Goal: Information Seeking & Learning: Learn about a topic

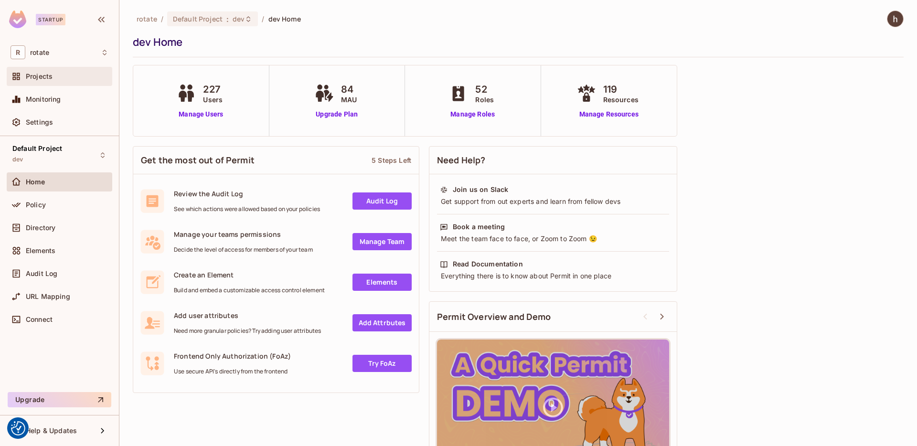
click at [56, 80] on div "Projects" at bounding box center [67, 77] width 83 height 8
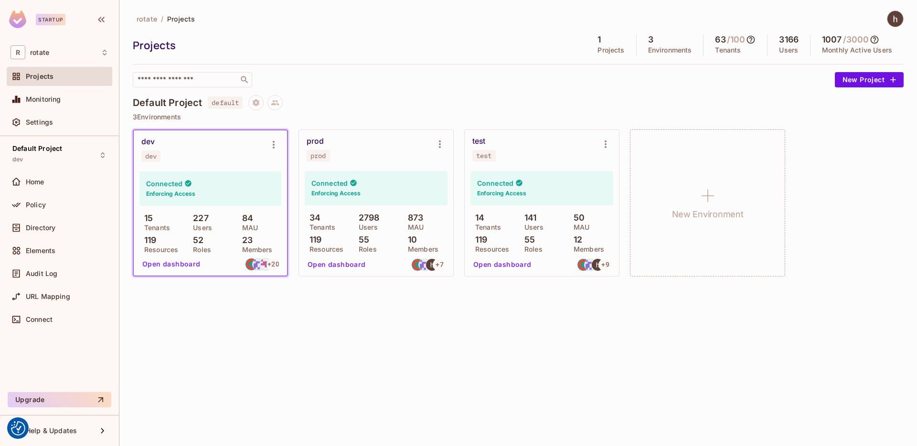
click at [341, 267] on button "Open dashboard" at bounding box center [337, 264] width 66 height 15
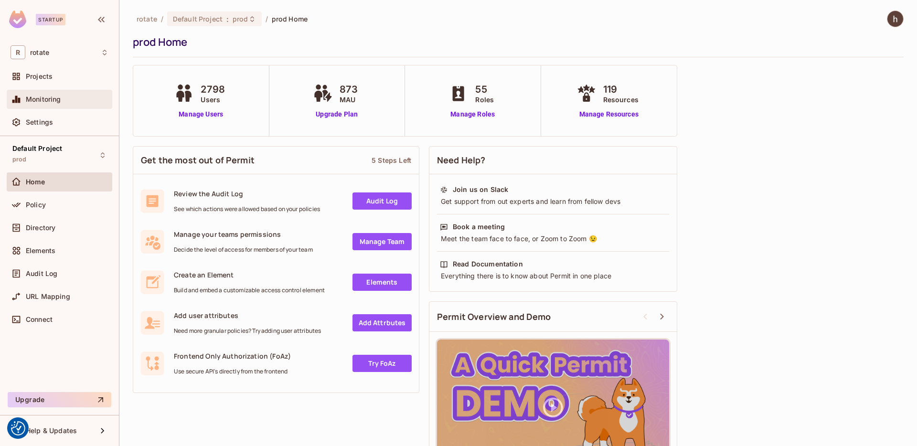
click at [65, 106] on div "Monitoring" at bounding box center [60, 99] width 106 height 19
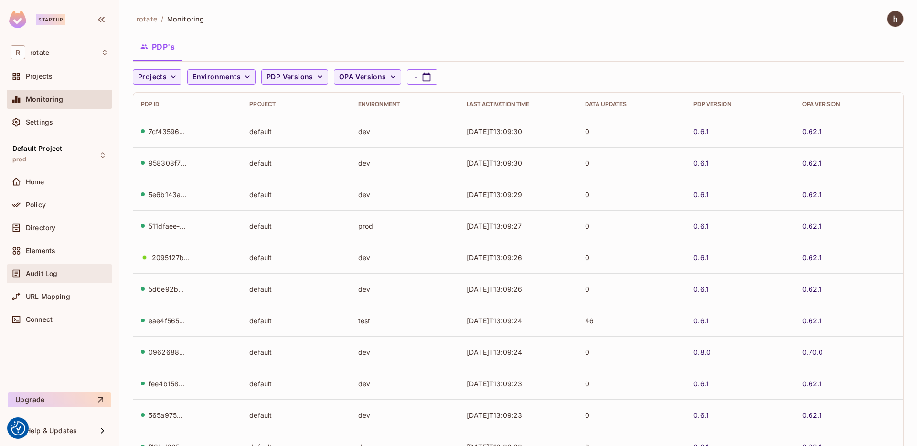
click at [71, 271] on div "Audit Log" at bounding box center [67, 274] width 83 height 8
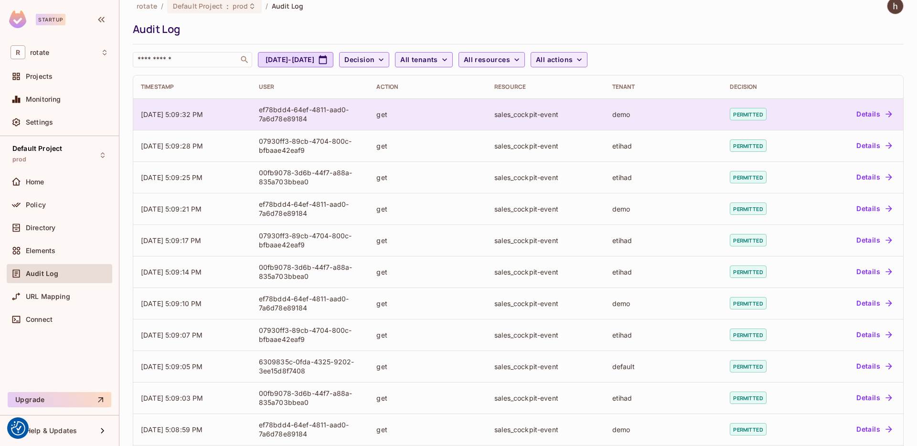
scroll to position [13, 0]
click at [864, 110] on button "Details" at bounding box center [874, 113] width 43 height 15
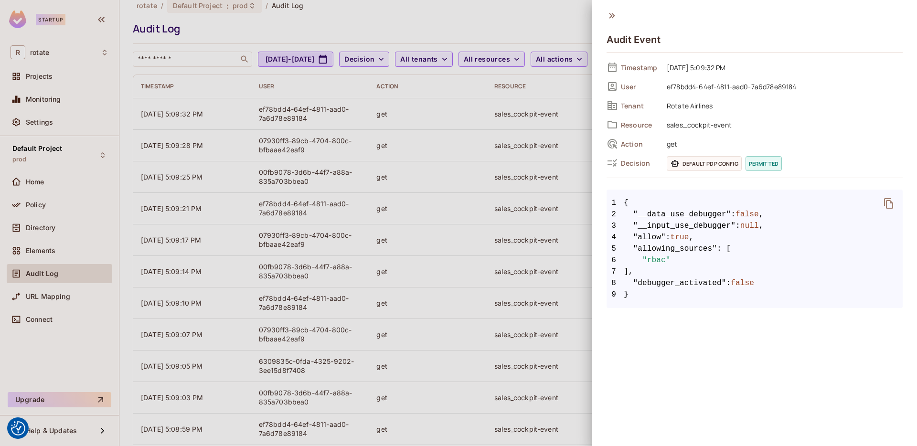
click at [515, 119] on div at bounding box center [458, 223] width 917 height 446
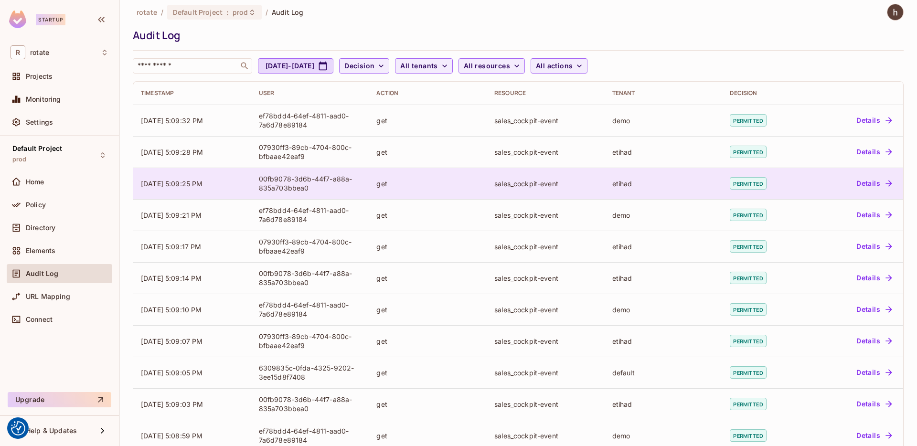
scroll to position [0, 0]
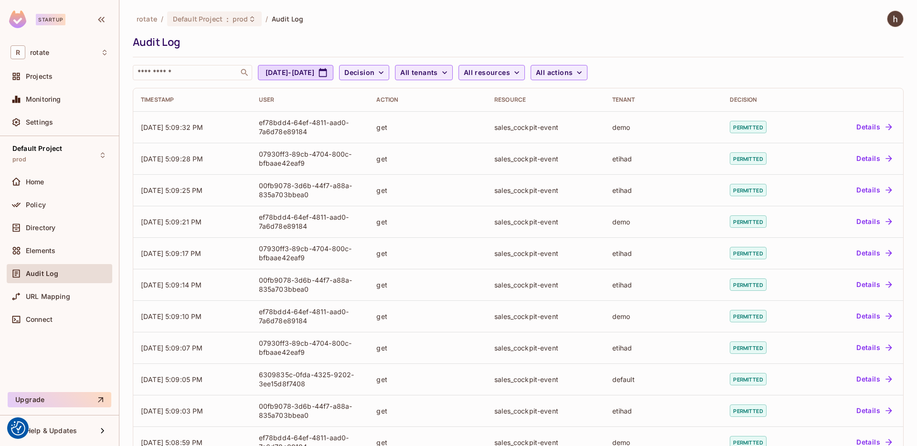
click at [453, 78] on button "All tenants" at bounding box center [423, 72] width 57 height 15
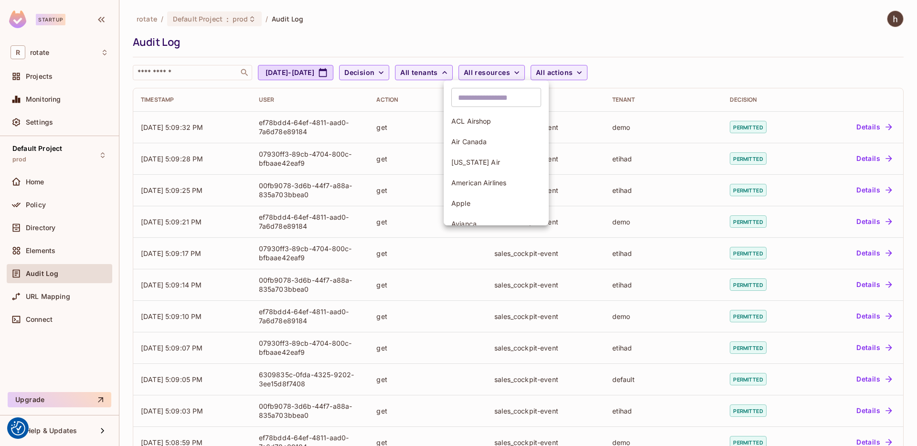
click at [484, 97] on input "text" at bounding box center [497, 97] width 90 height 19
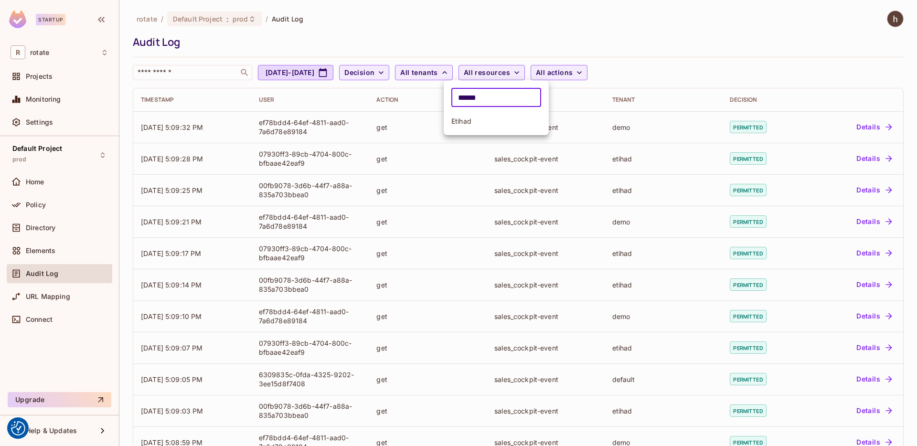
type input "******"
click at [487, 120] on span "Etihad" at bounding box center [497, 121] width 90 height 9
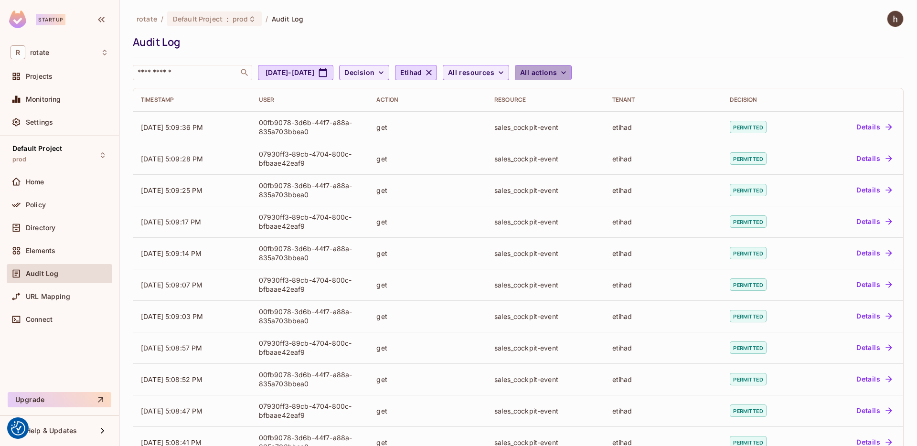
click at [565, 73] on button "All actions" at bounding box center [543, 72] width 57 height 15
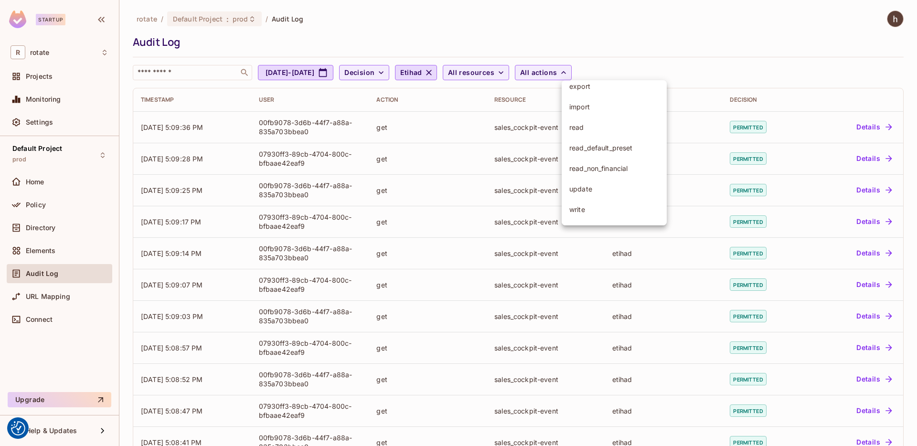
scroll to position [90, 0]
click at [596, 137] on span "read" at bounding box center [615, 133] width 90 height 9
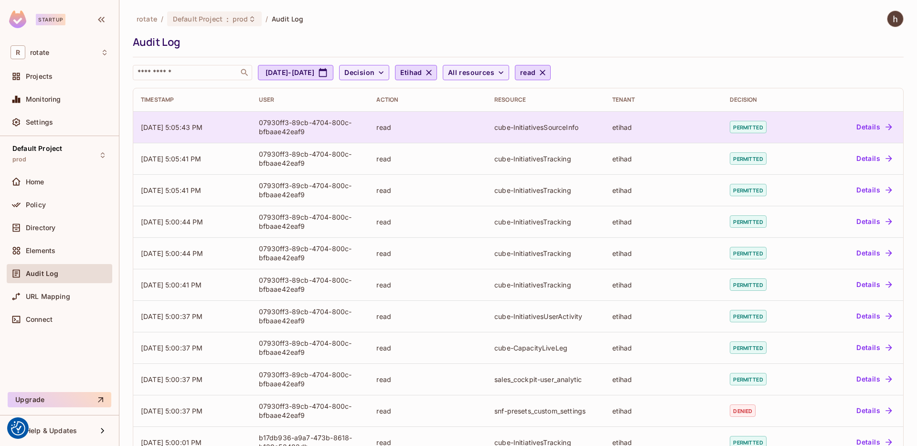
scroll to position [17, 0]
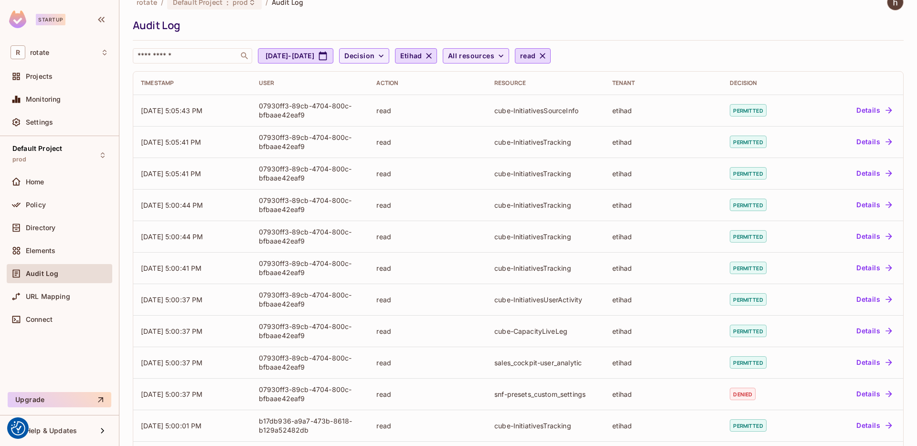
click at [495, 54] on span "All resources" at bounding box center [471, 56] width 46 height 12
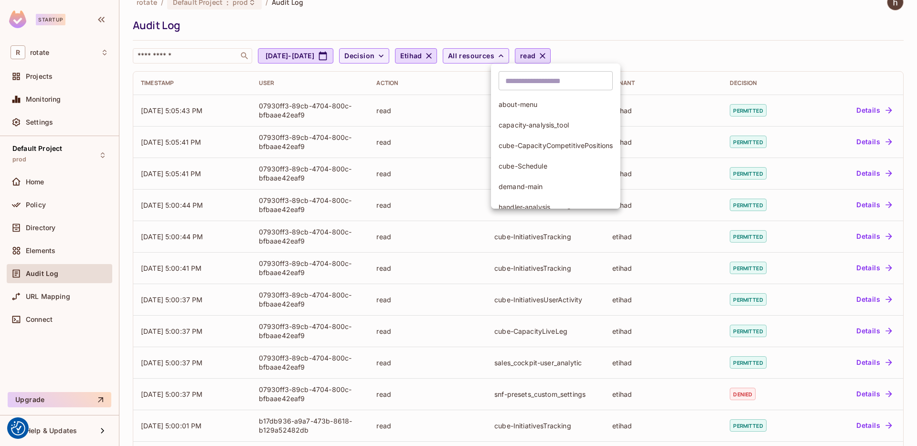
click at [532, 100] on span "about-menu" at bounding box center [556, 104] width 114 height 9
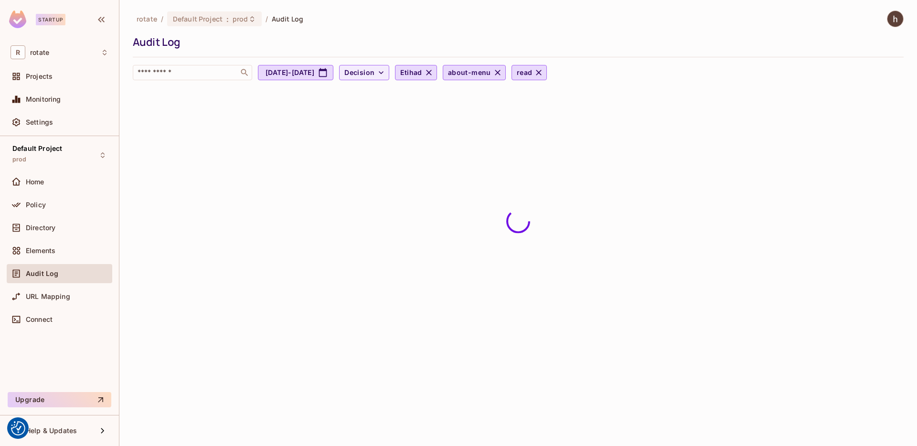
scroll to position [0, 0]
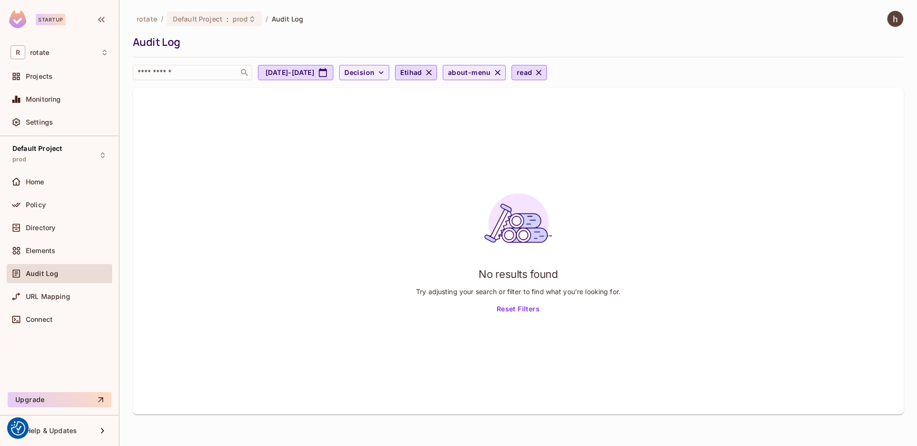
click at [501, 71] on icon "button" at bounding box center [498, 73] width 6 height 6
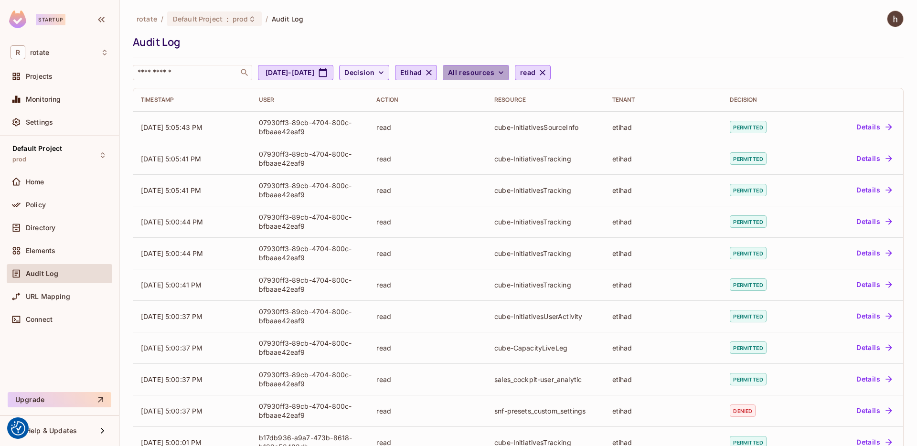
click at [506, 74] on icon "button" at bounding box center [501, 73] width 10 height 10
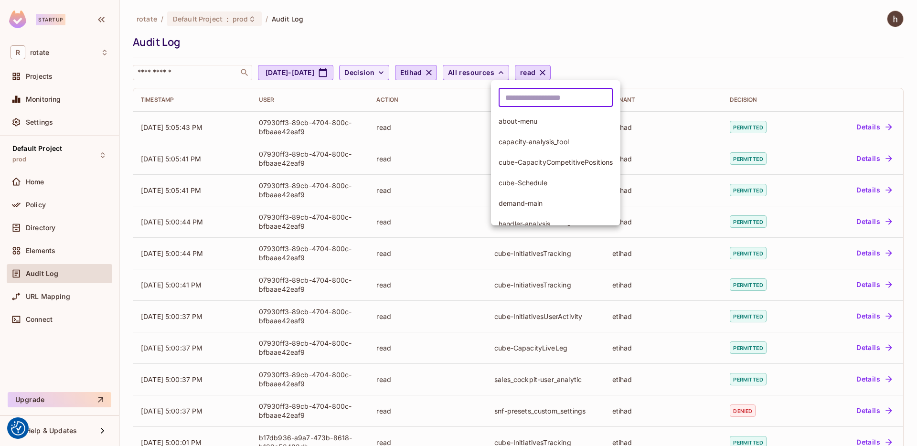
click at [563, 99] on input "text" at bounding box center [556, 97] width 114 height 19
type input "*"
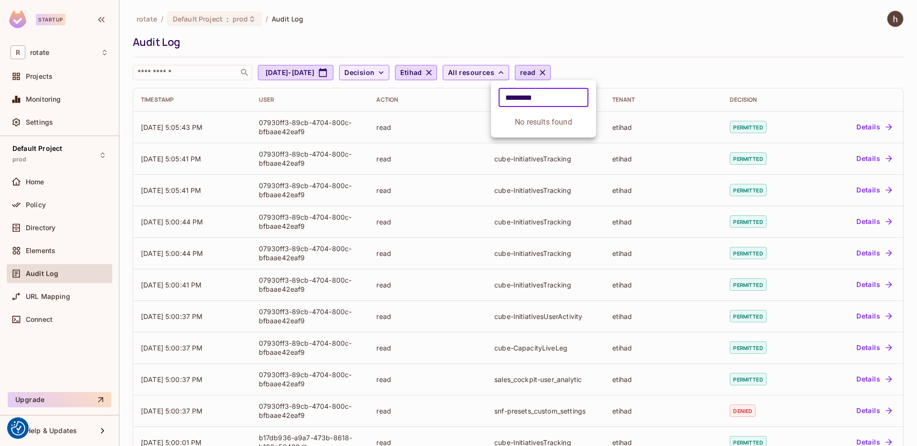
type input "**********"
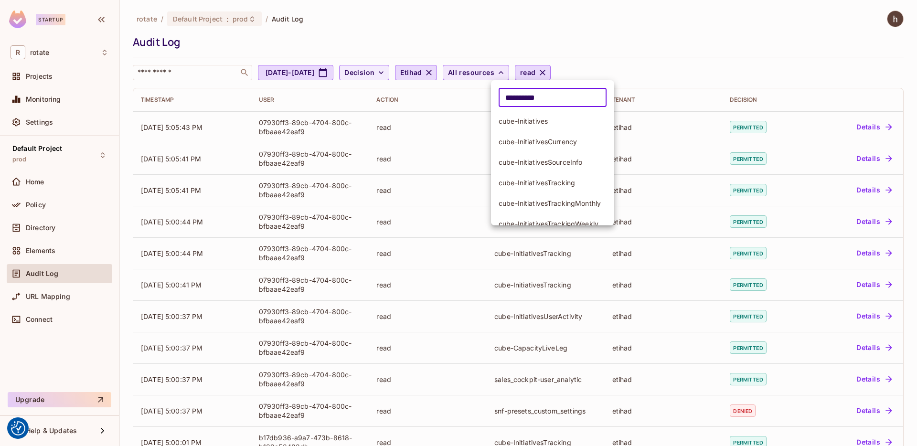
click at [567, 100] on input "**********" at bounding box center [553, 97] width 108 height 19
type input "**********"
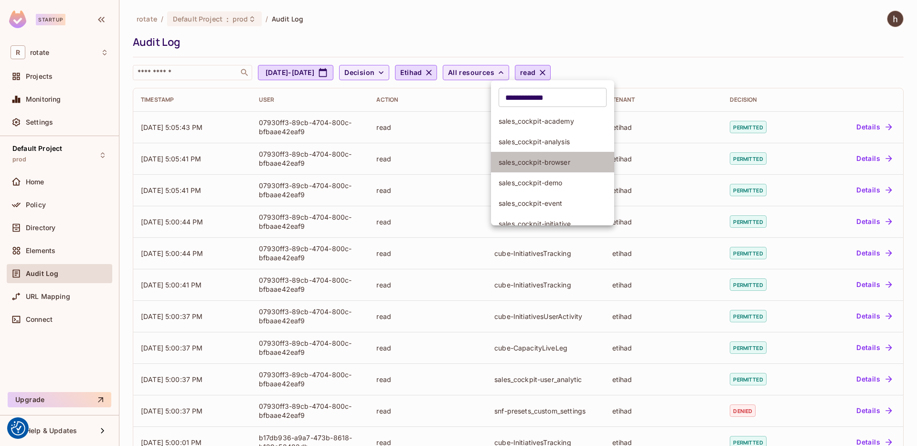
click at [570, 165] on span "sales_cockpit-browser" at bounding box center [553, 162] width 108 height 9
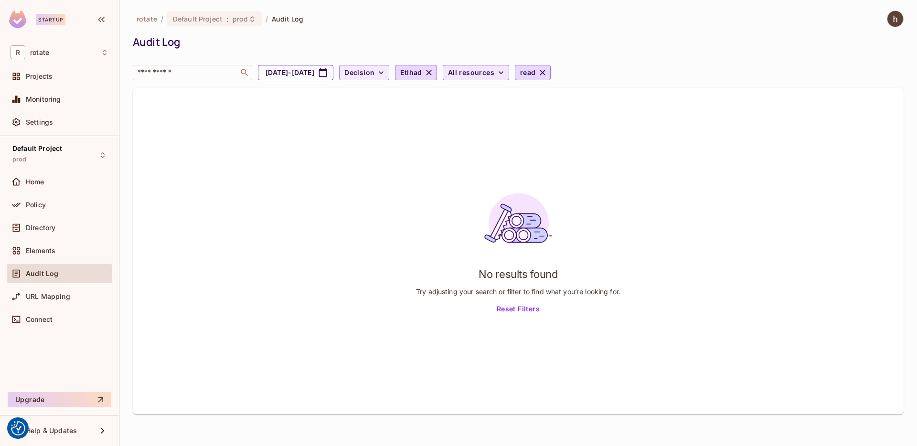
click at [328, 74] on icon "button" at bounding box center [323, 73] width 10 height 10
select select "*"
select select "****"
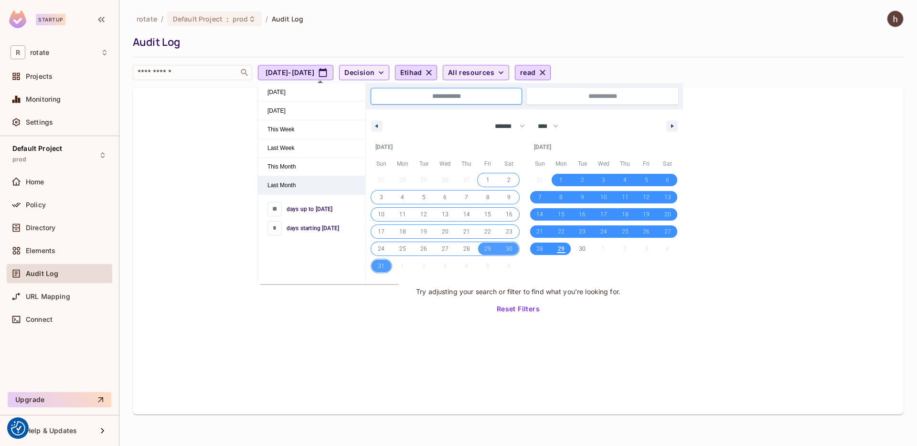
click at [313, 181] on span "Last Month" at bounding box center [312, 185] width 108 height 18
type input "*"
type input "**********"
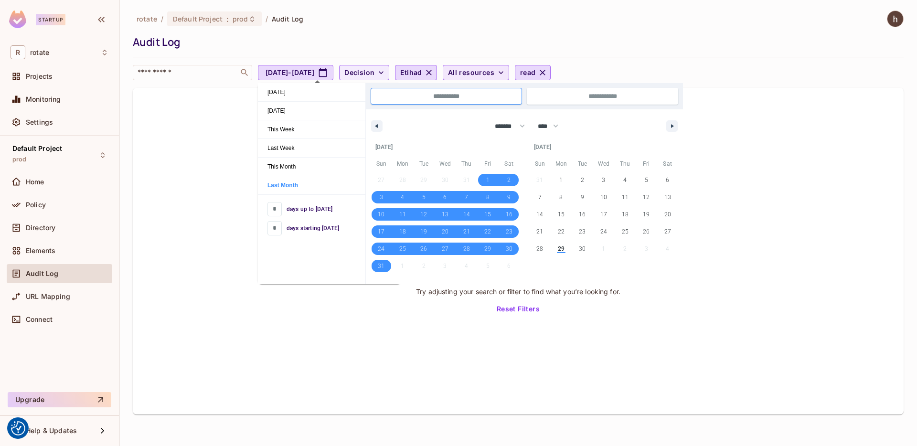
click at [755, 124] on div "No results found Try adjusting your search or filter to find what you’re lookin…" at bounding box center [518, 251] width 771 height 327
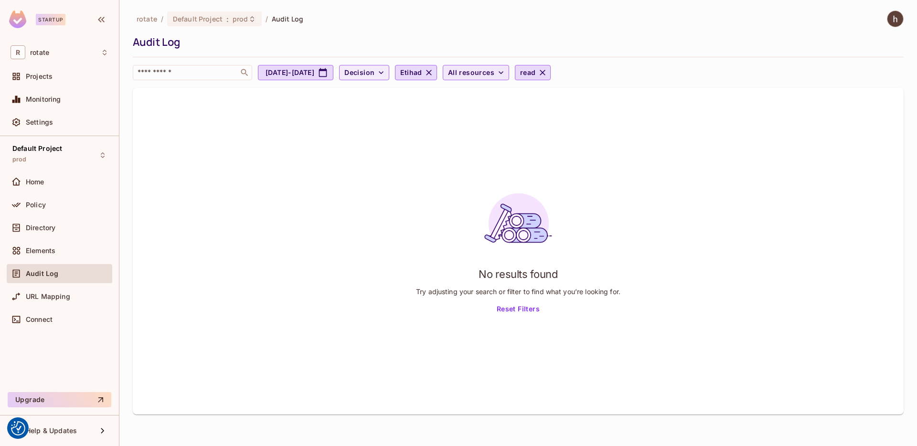
click at [506, 73] on icon "button" at bounding box center [501, 73] width 10 height 10
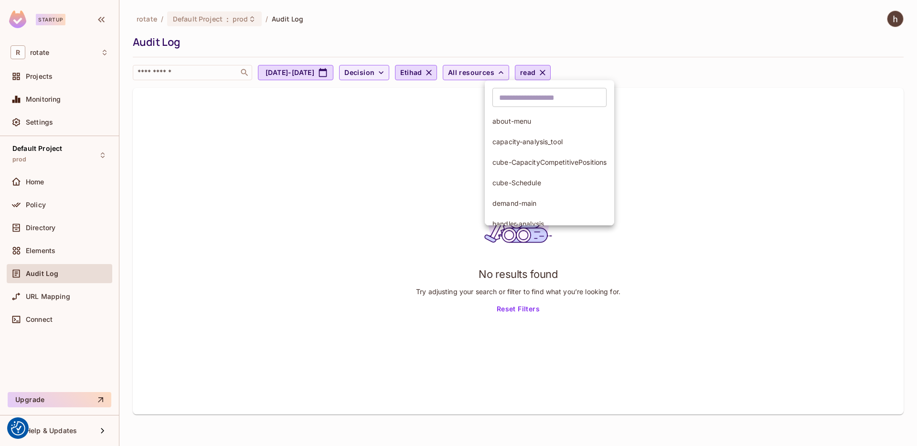
click at [527, 72] on div at bounding box center [458, 223] width 917 height 446
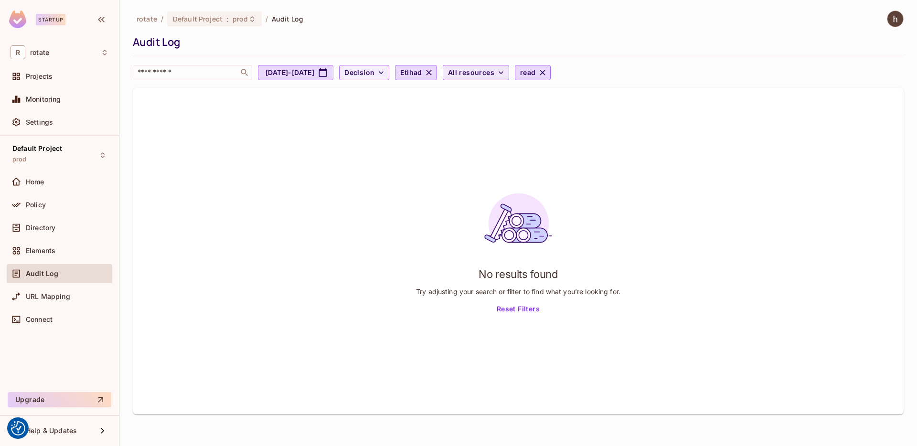
click at [495, 75] on span "All resources" at bounding box center [471, 73] width 46 height 12
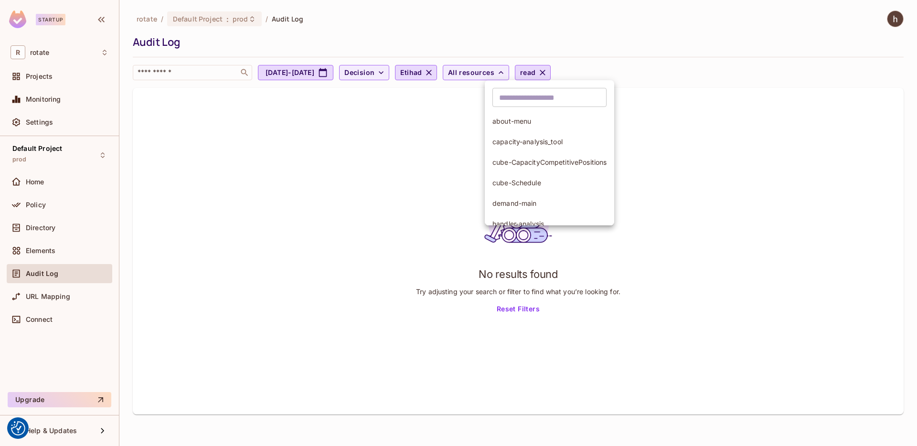
click at [471, 74] on div at bounding box center [458, 223] width 917 height 446
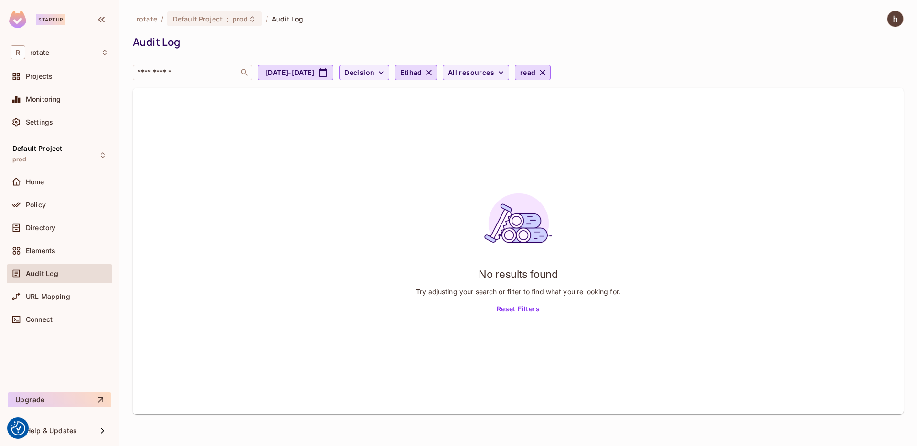
click at [432, 73] on icon "button" at bounding box center [429, 73] width 6 height 6
click at [450, 73] on icon "button" at bounding box center [445, 73] width 10 height 10
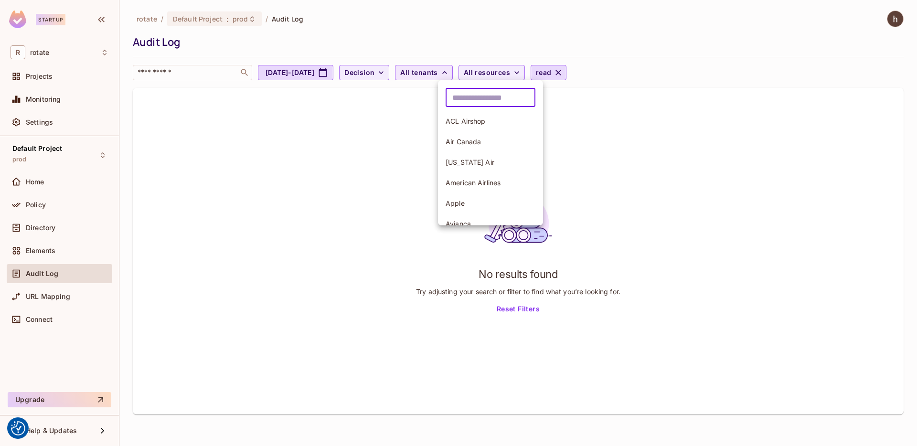
click at [479, 97] on input "text" at bounding box center [491, 97] width 90 height 19
click at [479, 96] on input "text" at bounding box center [491, 97] width 90 height 19
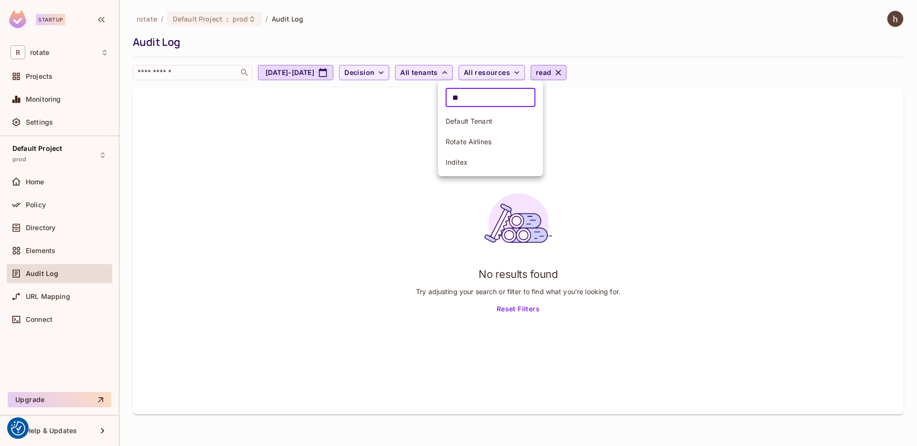
type input "*"
type input "***"
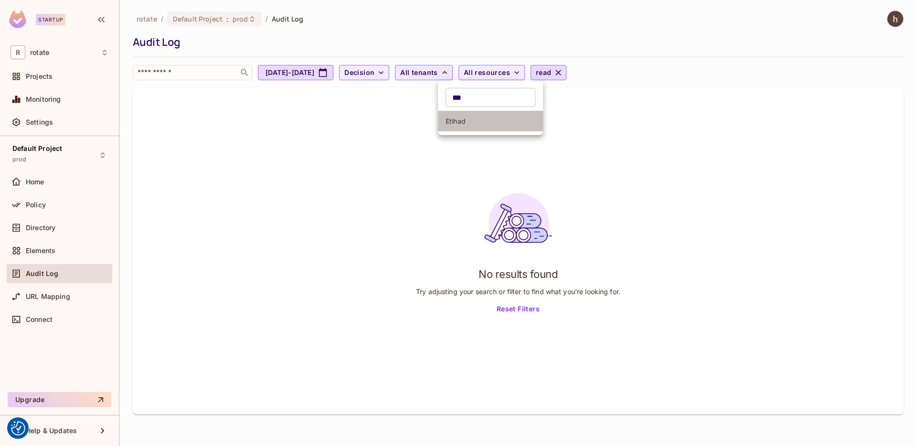
click at [482, 119] on span "Etihad" at bounding box center [491, 121] width 90 height 9
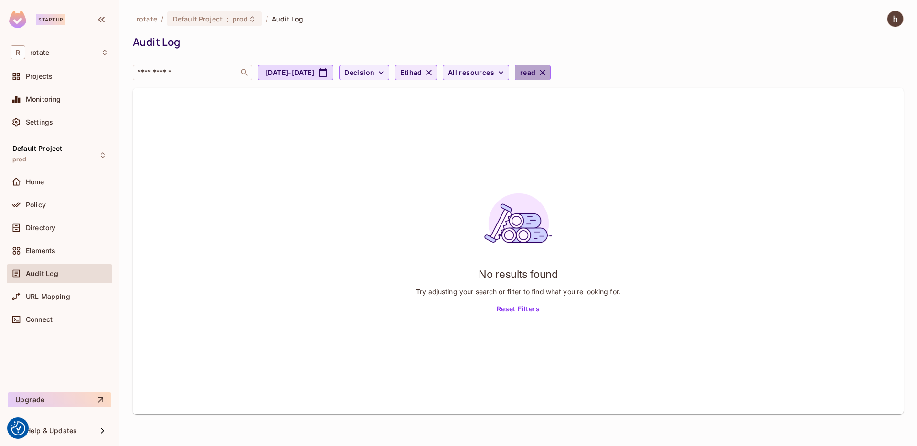
click at [551, 66] on button "read" at bounding box center [533, 72] width 36 height 15
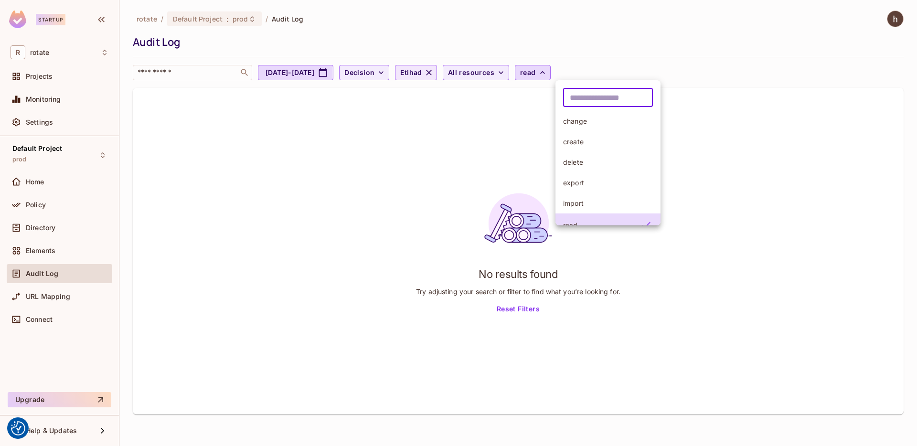
drag, startPoint x: 617, startPoint y: 102, endPoint x: 573, endPoint y: 66, distance: 56.7
click at [574, 66] on div "​ change create delete export import read read_default_preset read_non_financia…" at bounding box center [458, 95] width 917 height 191
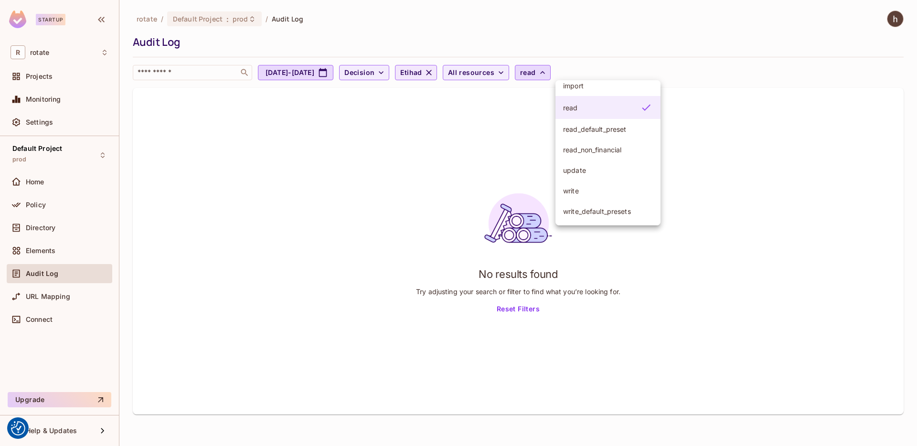
click at [645, 110] on icon at bounding box center [646, 107] width 11 height 11
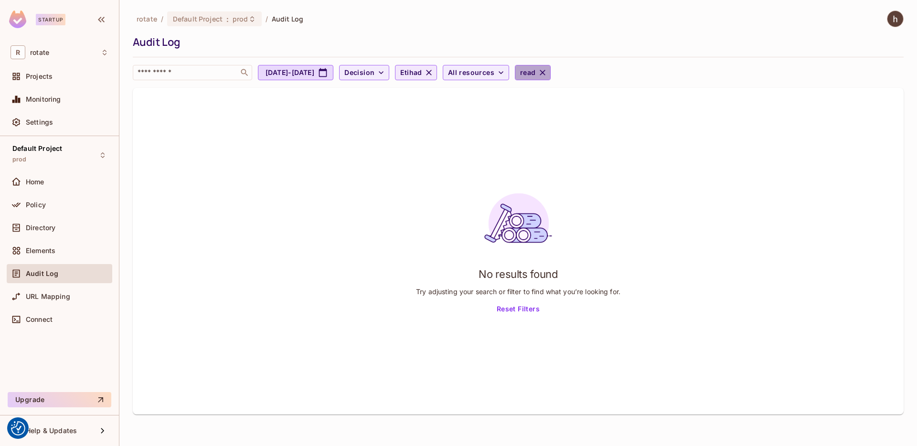
click at [548, 72] on icon "button" at bounding box center [543, 73] width 10 height 10
click at [328, 74] on icon "button" at bounding box center [323, 73] width 10 height 10
select select "*"
select select "****"
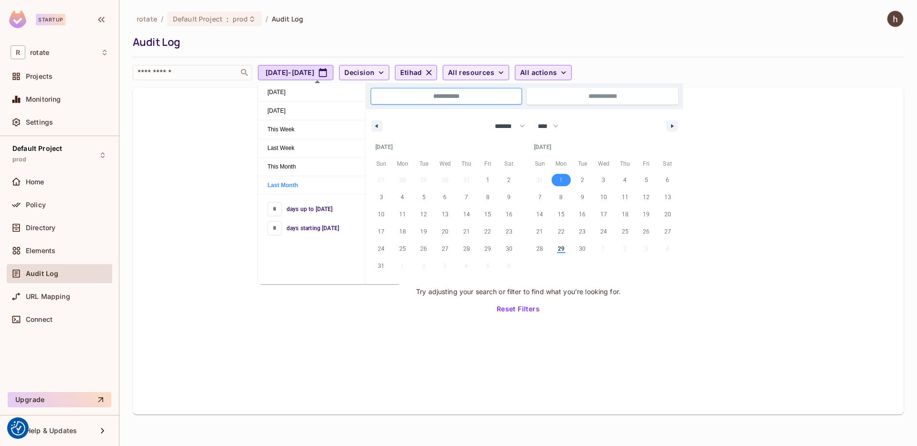
click at [560, 173] on span "1" at bounding box center [561, 180] width 3 height 17
type input "**********"
select select "*"
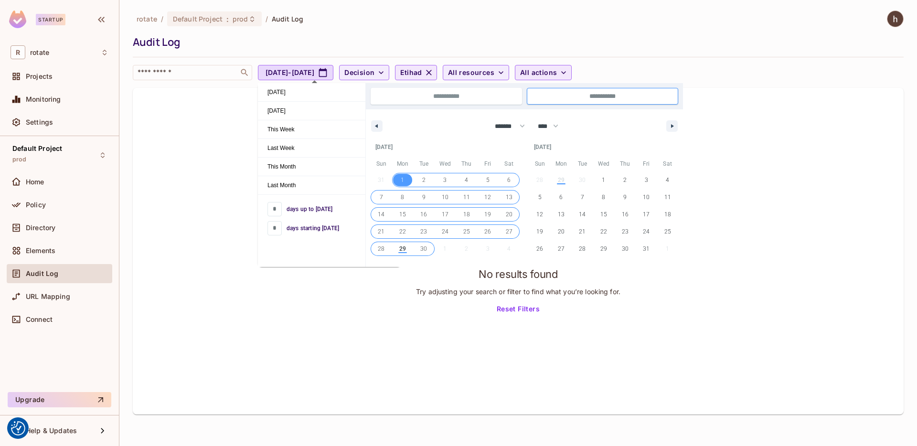
click at [421, 247] on span "30" at bounding box center [424, 248] width 7 height 17
type input "**********"
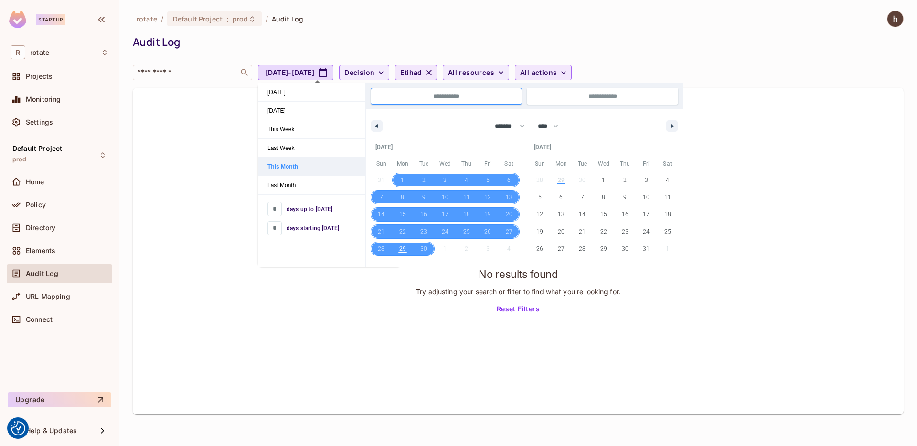
click at [305, 168] on span "This Month" at bounding box center [312, 167] width 108 height 18
click at [288, 163] on span "This Month" at bounding box center [312, 167] width 108 height 18
click at [294, 89] on span "[DATE]" at bounding box center [312, 92] width 108 height 18
type input "*"
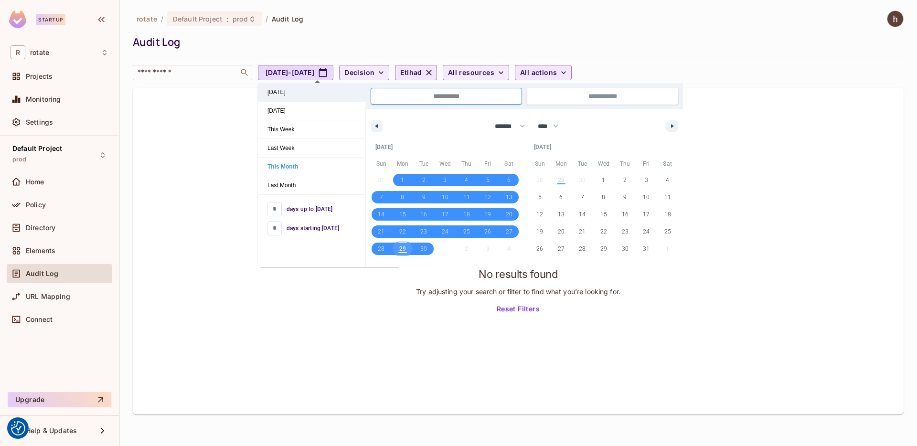
type input "**********"
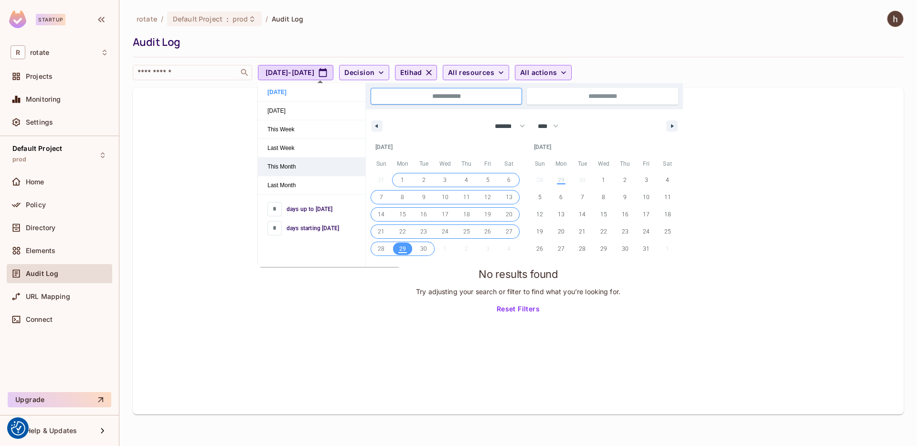
click at [301, 164] on span "This Month" at bounding box center [312, 167] width 108 height 18
type input "*"
type input "**********"
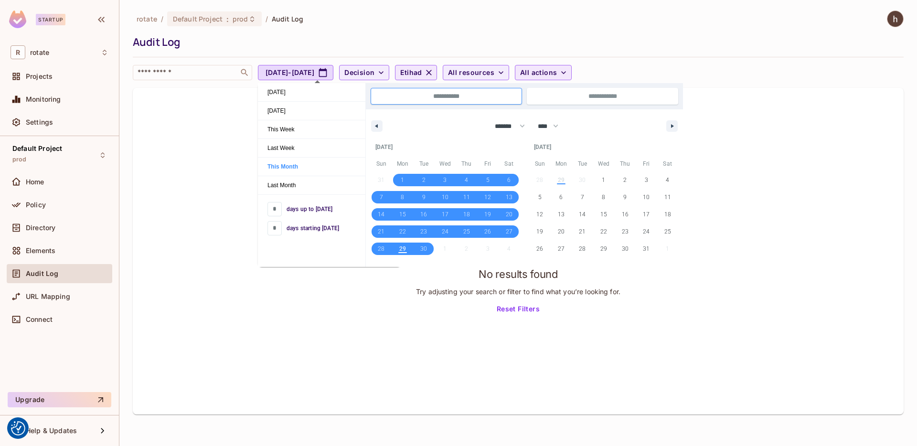
click at [212, 167] on div "No results found Try adjusting your search or filter to find what you’re lookin…" at bounding box center [518, 251] width 771 height 327
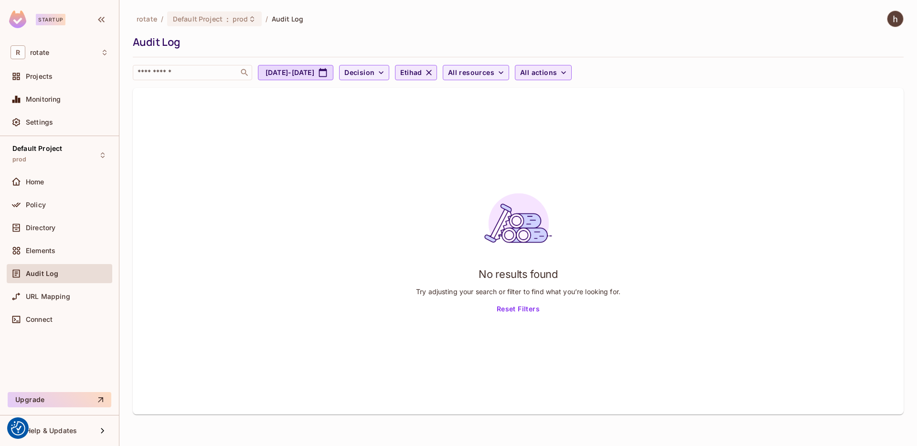
click at [432, 72] on icon "button" at bounding box center [429, 73] width 6 height 6
click at [438, 72] on span "All tenants" at bounding box center [418, 73] width 37 height 12
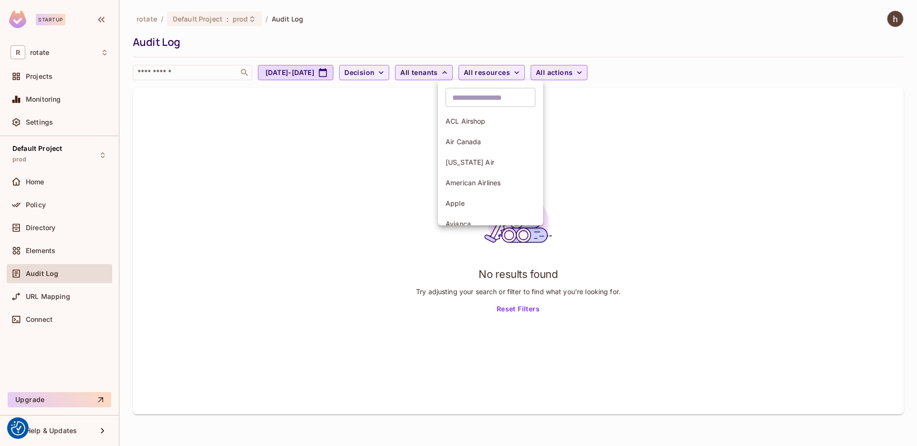
click at [472, 72] on div at bounding box center [458, 223] width 917 height 446
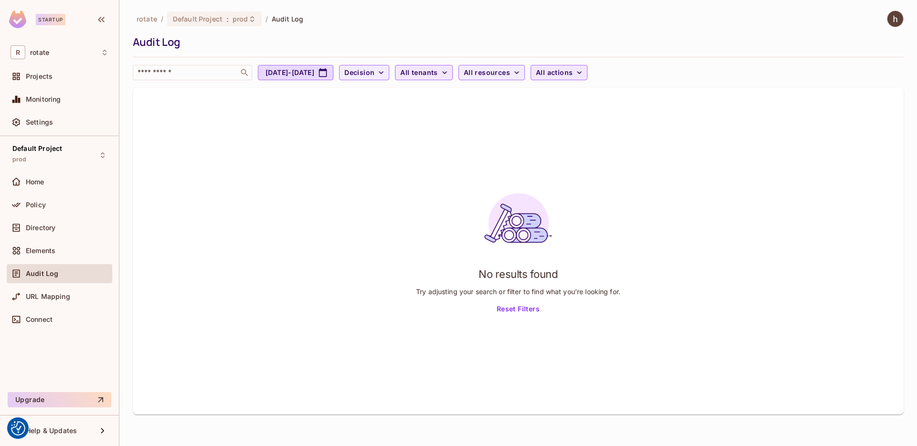
click at [438, 72] on span "All tenants" at bounding box center [418, 73] width 37 height 12
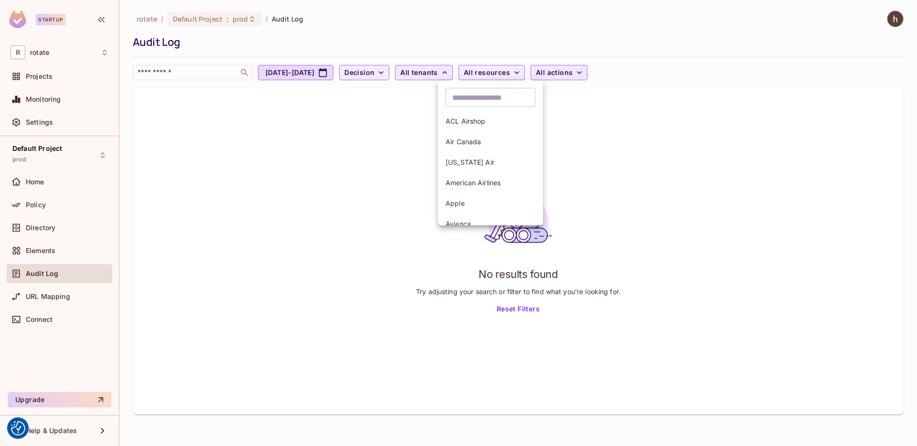
click at [417, 136] on div at bounding box center [458, 223] width 917 height 446
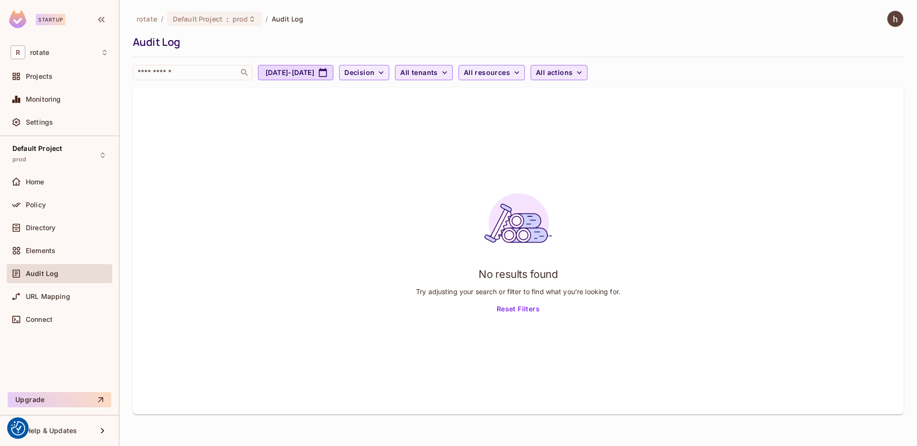
click at [286, 18] on span "Audit Log" at bounding box center [288, 18] width 32 height 9
click at [54, 267] on div "Audit Log" at bounding box center [60, 273] width 106 height 19
click at [54, 273] on span "Audit Log" at bounding box center [42, 274] width 32 height 8
click at [328, 73] on icon "button" at bounding box center [323, 73] width 10 height 10
select select "*"
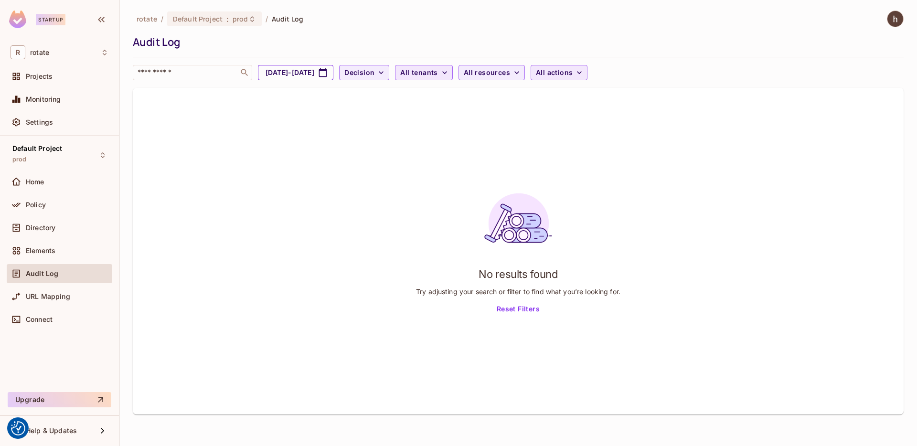
select select "****"
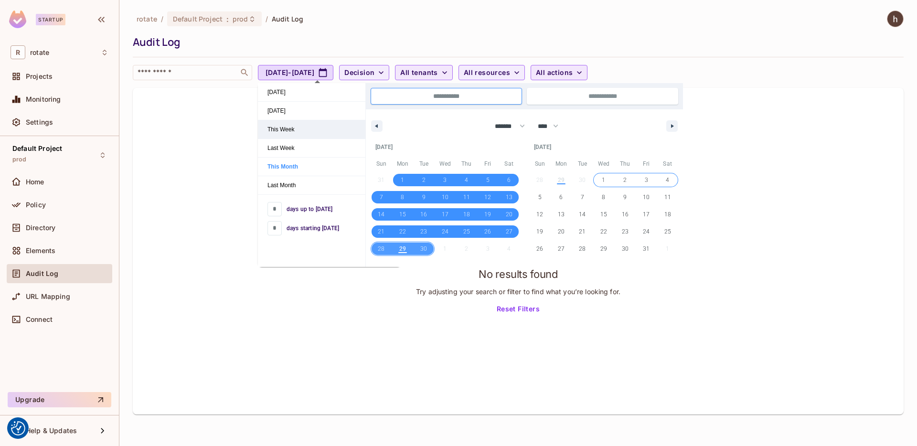
click at [315, 125] on span "This Week" at bounding box center [312, 129] width 108 height 18
type input "**********"
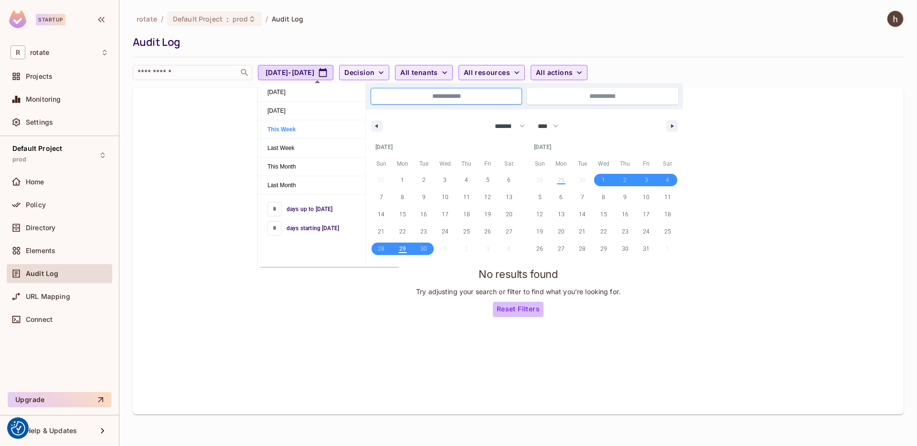
click at [512, 310] on button "Reset Filters" at bounding box center [518, 309] width 51 height 15
type input "**"
type input "**********"
select select "*"
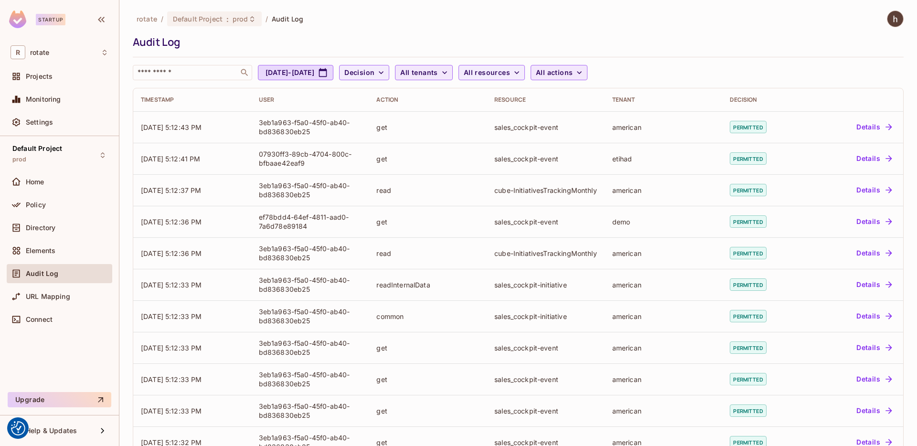
click at [438, 74] on span "All tenants" at bounding box center [418, 73] width 37 height 12
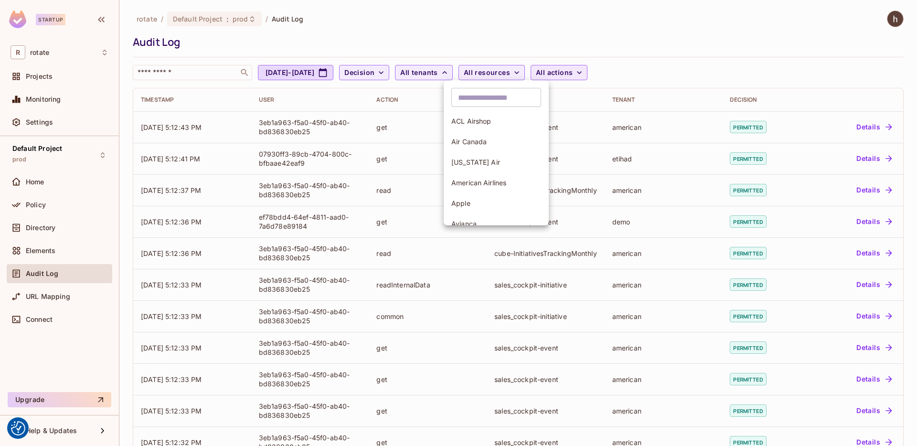
click at [474, 96] on input "text" at bounding box center [497, 97] width 90 height 19
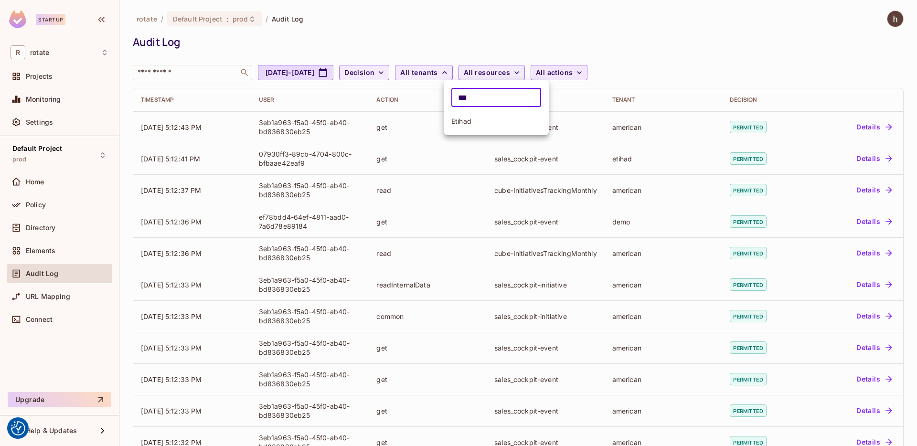
type input "***"
click at [477, 119] on span "Etihad" at bounding box center [497, 121] width 90 height 9
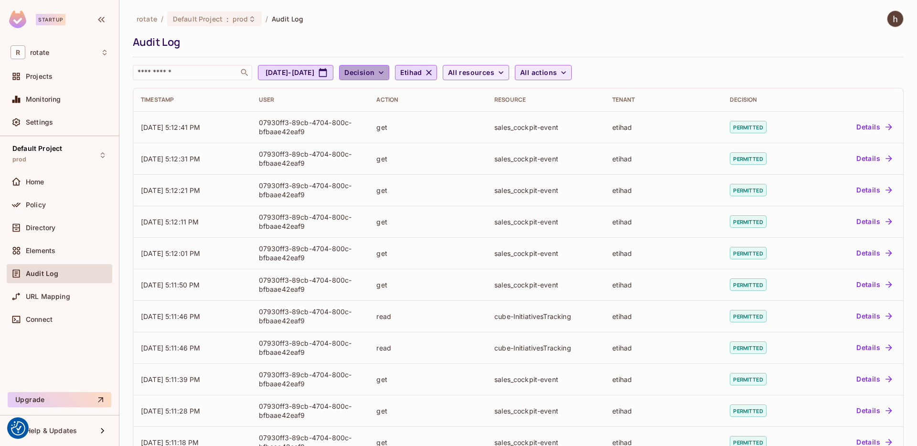
click at [386, 74] on icon "button" at bounding box center [382, 73] width 10 height 10
click at [428, 74] on div at bounding box center [458, 223] width 917 height 446
click at [495, 71] on span "All resources" at bounding box center [471, 73] width 46 height 12
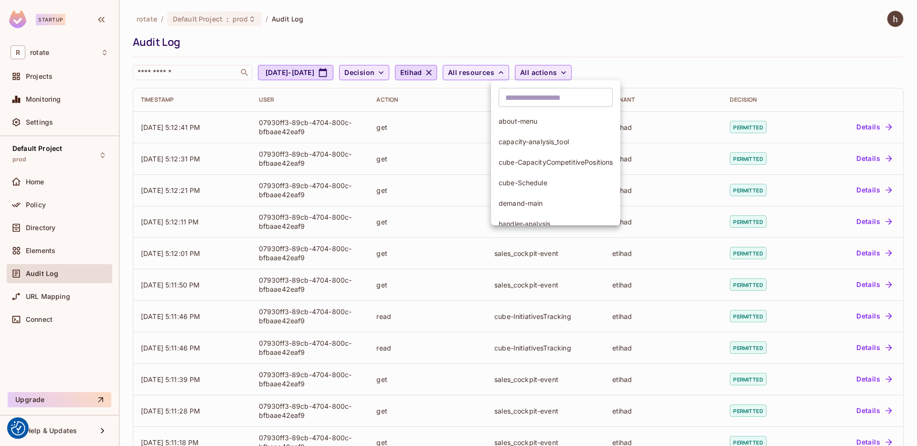
click at [543, 96] on input "text" at bounding box center [556, 97] width 114 height 19
type input "******"
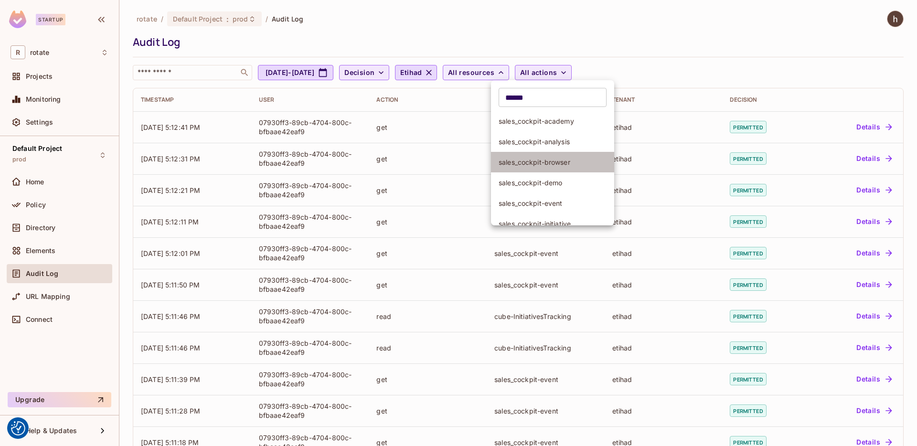
click at [557, 160] on span "sales_cockpit-browser" at bounding box center [553, 162] width 108 height 9
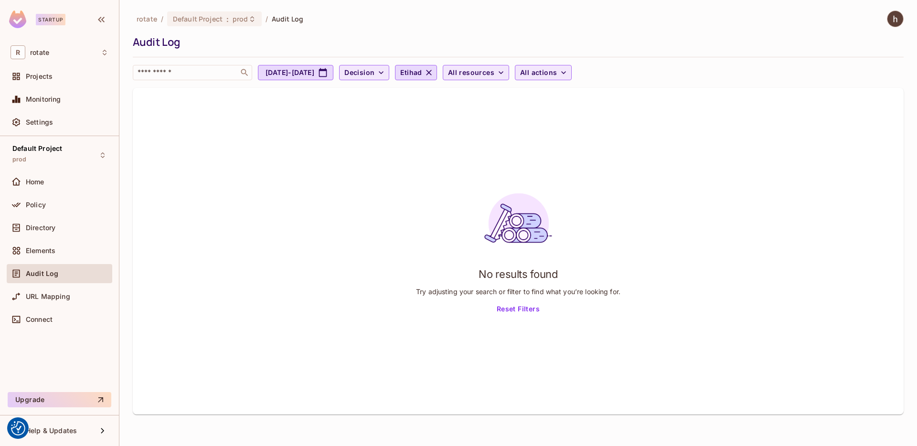
click at [495, 67] on span "All resources" at bounding box center [471, 73] width 46 height 12
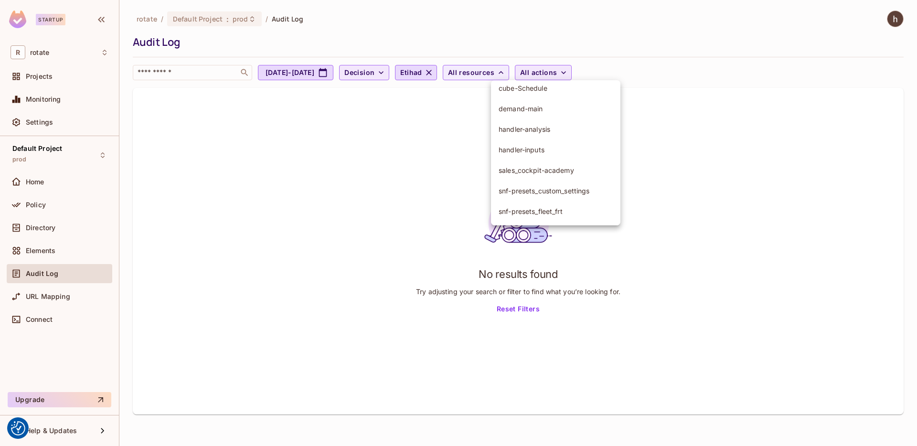
scroll to position [0, 0]
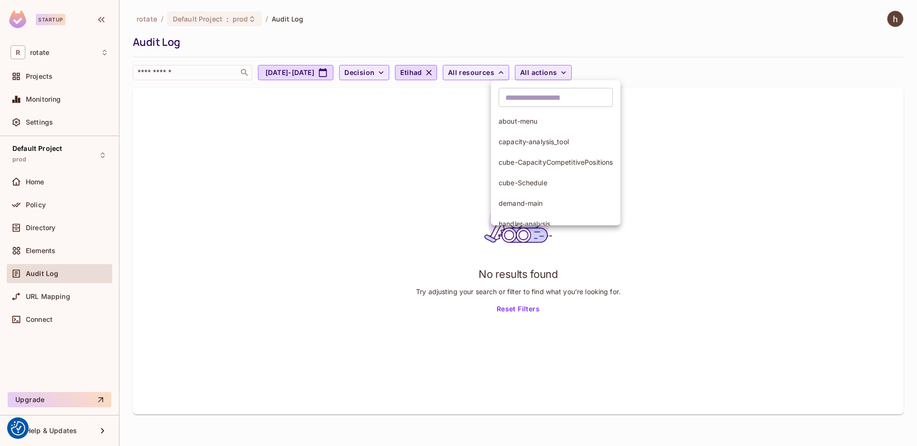
click at [524, 72] on div at bounding box center [458, 223] width 917 height 446
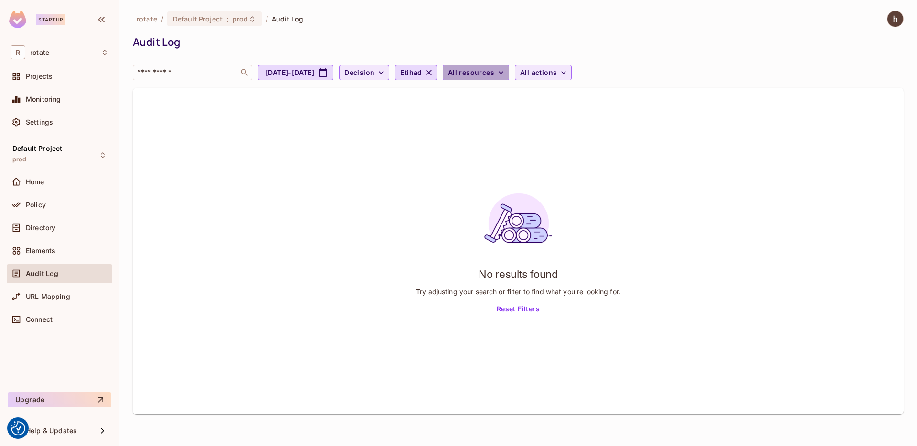
click at [509, 65] on button "All resources" at bounding box center [476, 72] width 66 height 15
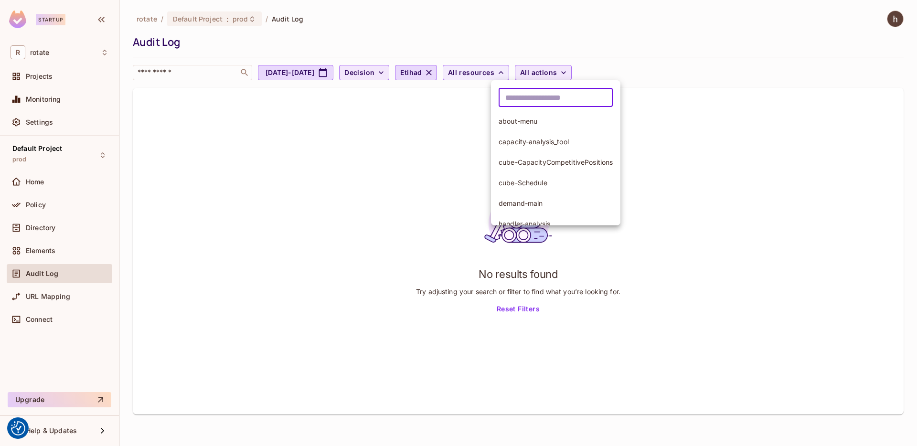
click at [544, 102] on input "text" at bounding box center [556, 97] width 114 height 19
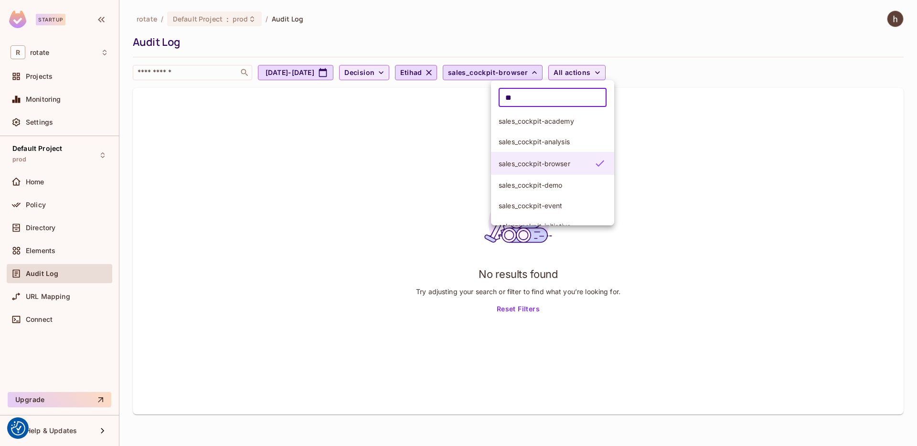
type input "**"
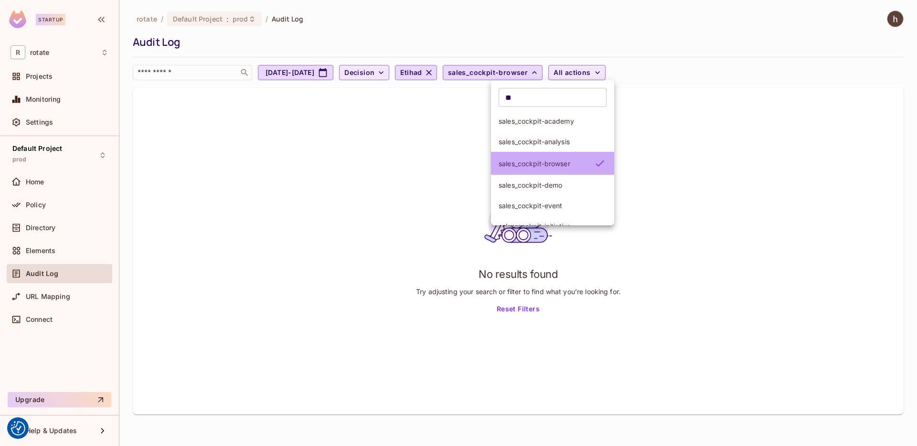
click at [602, 167] on icon at bounding box center [599, 163] width 11 height 11
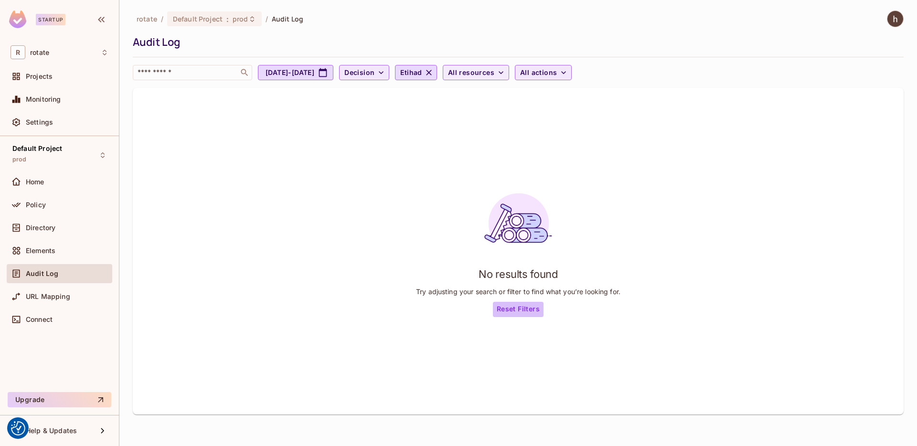
click at [532, 307] on button "Reset Filters" at bounding box center [518, 309] width 51 height 15
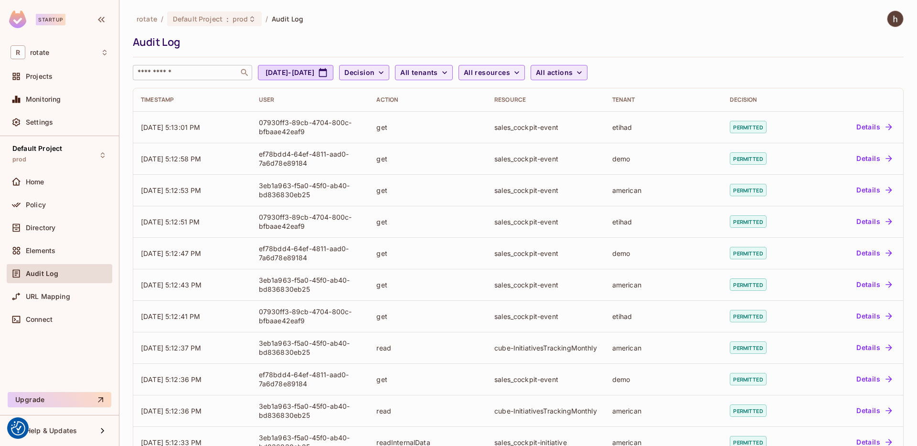
click at [150, 80] on div "​" at bounding box center [192, 72] width 119 height 15
paste input "**********"
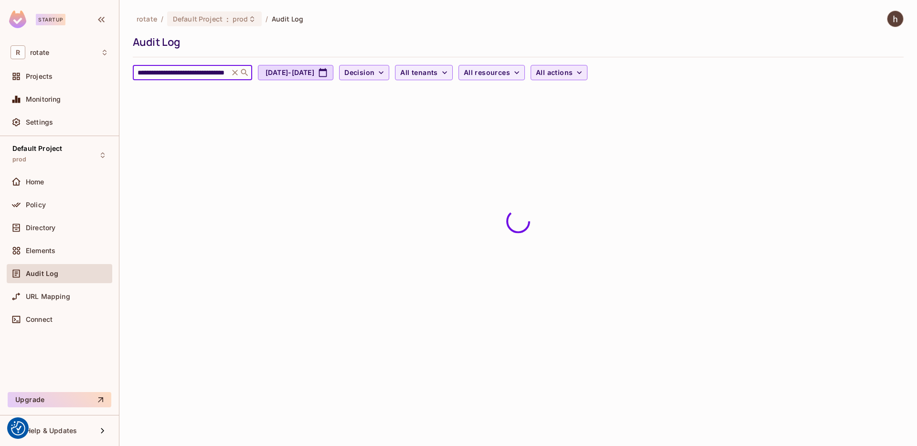
type input "**********"
click at [48, 187] on div "Home" at bounding box center [60, 181] width 98 height 11
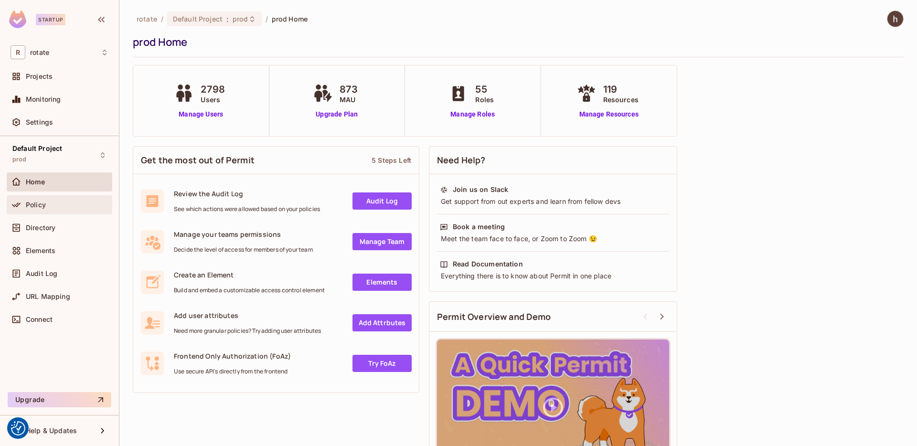
click at [52, 213] on div "Policy" at bounding box center [60, 204] width 106 height 19
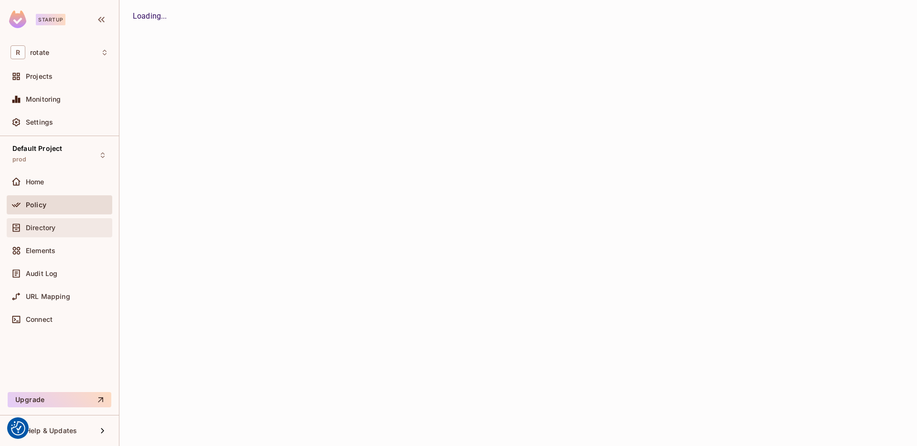
click at [51, 227] on span "Directory" at bounding box center [41, 228] width 30 height 8
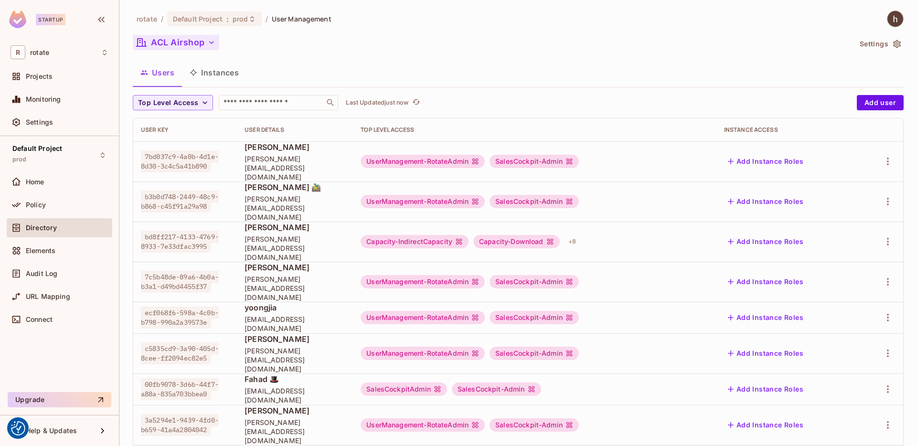
click at [213, 39] on icon "button" at bounding box center [212, 43] width 10 height 10
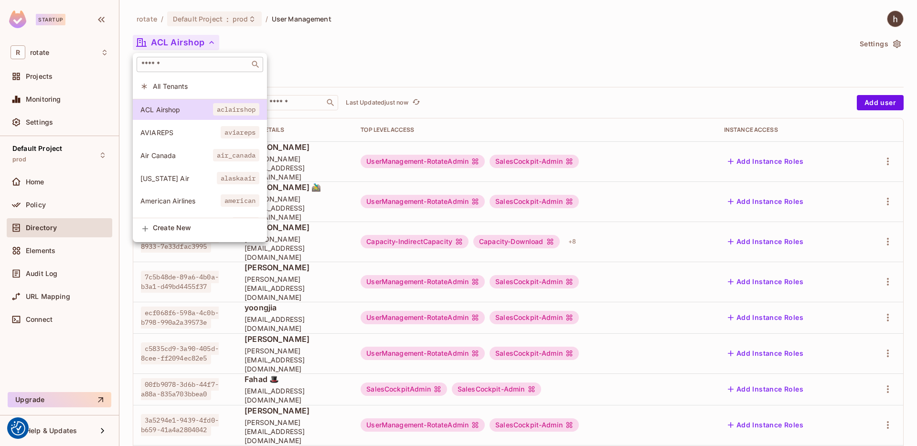
click at [194, 70] on div "​" at bounding box center [200, 64] width 127 height 15
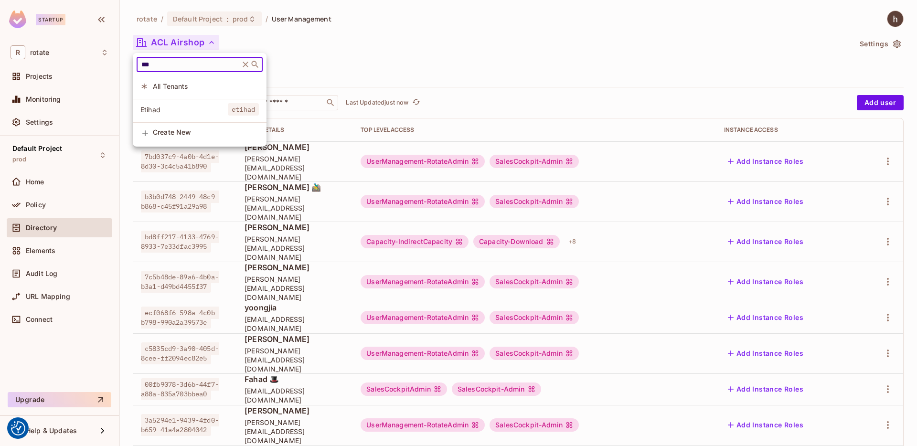
type input "***"
click at [189, 112] on span "Etihad" at bounding box center [183, 109] width 87 height 9
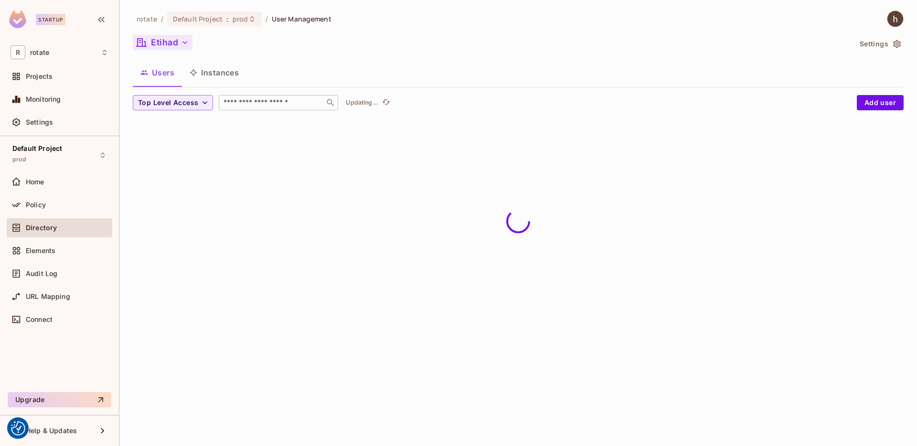
click at [239, 97] on div "​" at bounding box center [278, 102] width 119 height 15
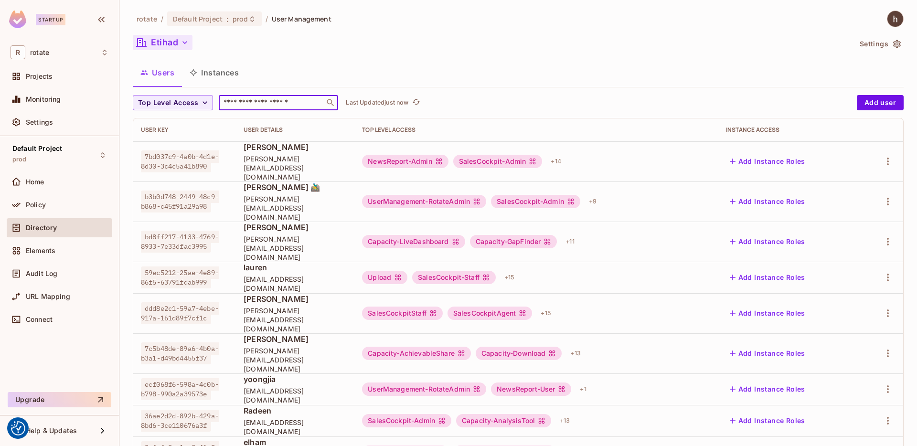
paste input "**********"
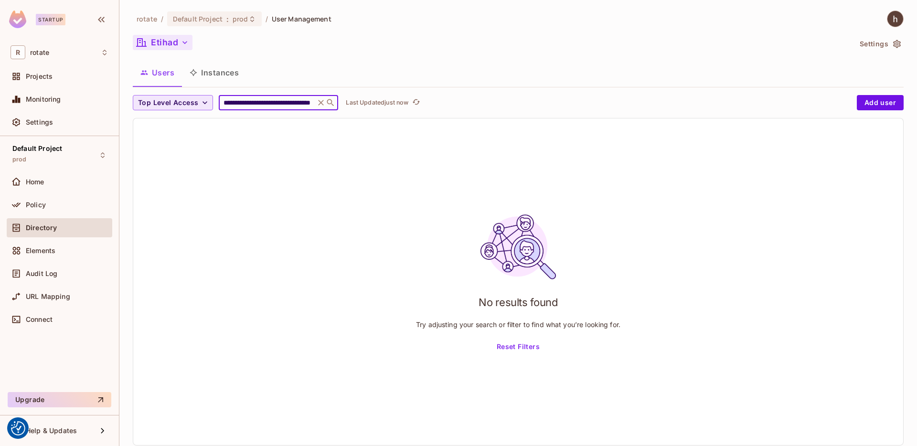
type input "**********"
click at [192, 103] on span "Top Level Access" at bounding box center [168, 103] width 60 height 12
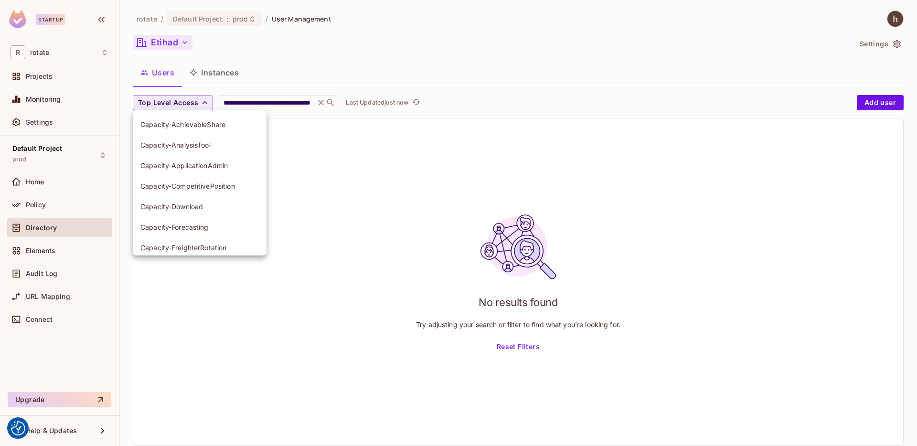
click at [183, 50] on div at bounding box center [458, 223] width 917 height 446
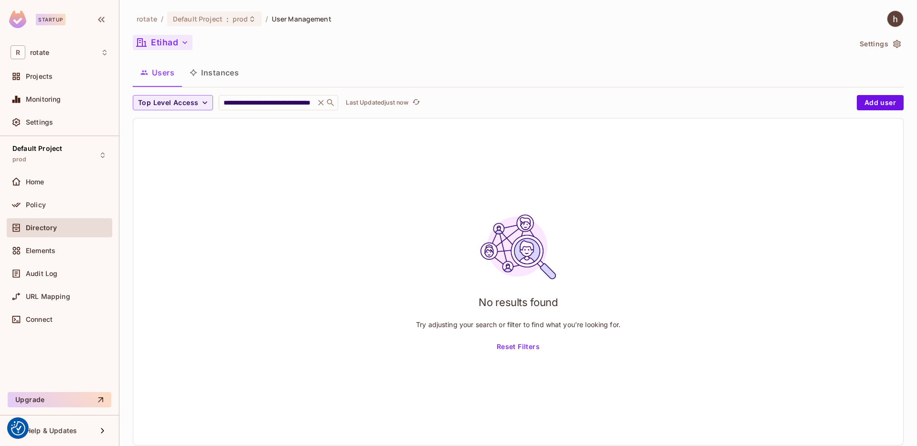
click at [183, 44] on div "Capacity-AchievableShare Capacity-AnalysisTool Capacity-ApplicationAdmin Capaci…" at bounding box center [458, 95] width 917 height 191
click at [183, 44] on icon "button" at bounding box center [185, 43] width 10 height 10
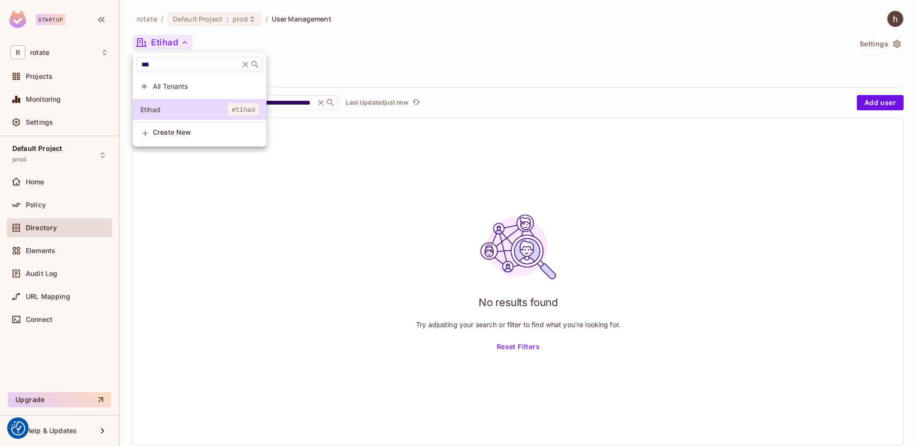
click at [172, 89] on span "All Tenants" at bounding box center [206, 86] width 106 height 9
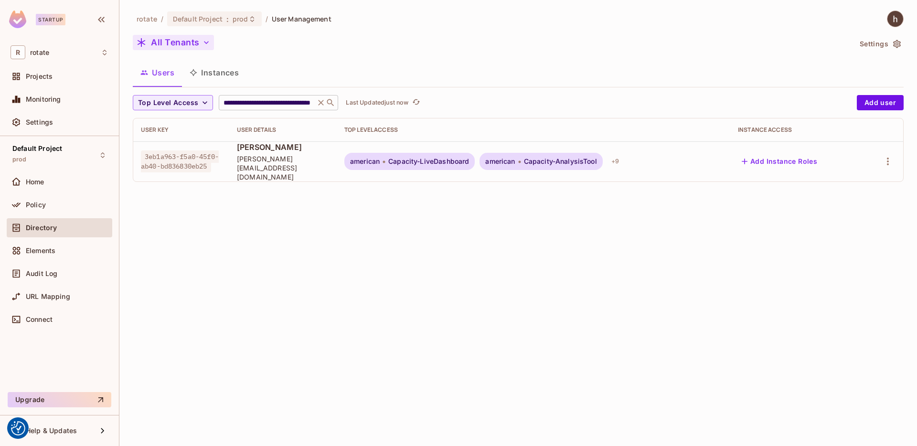
click at [317, 100] on icon at bounding box center [321, 103] width 10 height 10
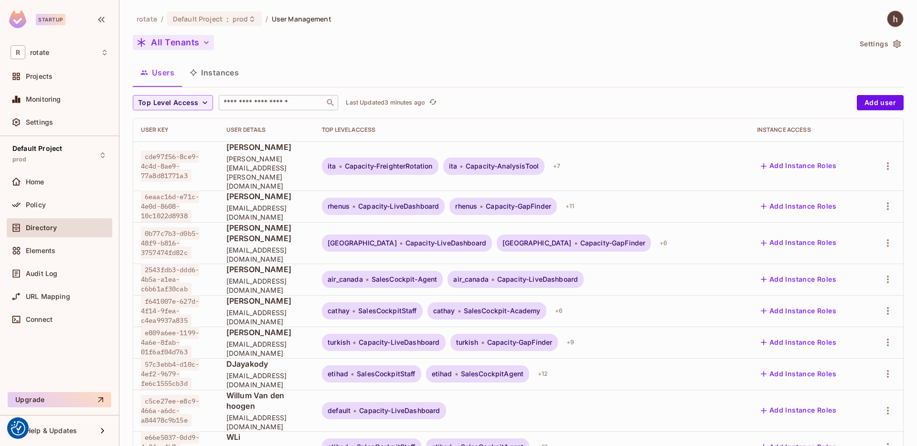
click at [66, 227] on div "Directory" at bounding box center [67, 228] width 83 height 8
click at [63, 266] on div "Audit Log" at bounding box center [60, 273] width 106 height 19
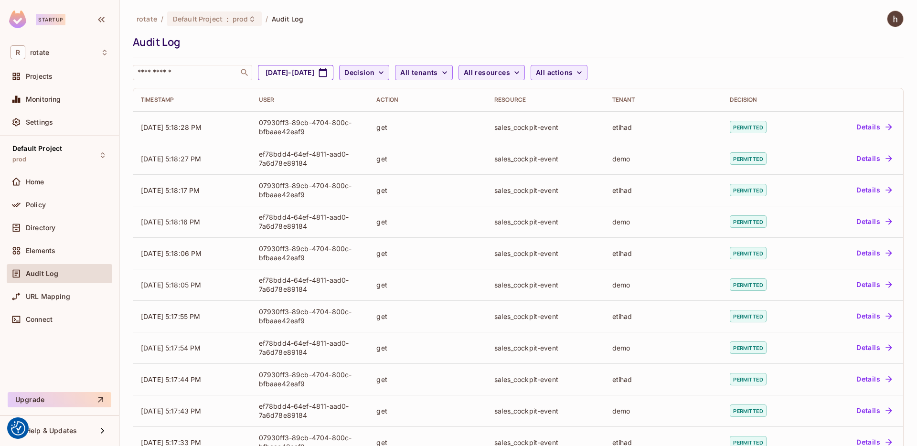
click at [328, 72] on icon "button" at bounding box center [323, 73] width 10 height 10
select select "*"
select select "****"
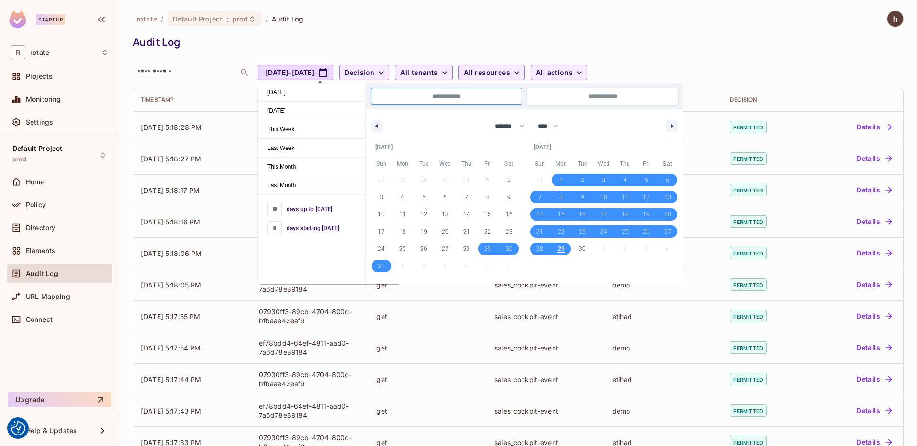
click at [748, 4] on div "rotate / Default Project : prod / Audit Log Audit Log ​ [DATE] - [DATE] Decisio…" at bounding box center [518, 223] width 798 height 446
